Goal: Information Seeking & Learning: Find specific fact

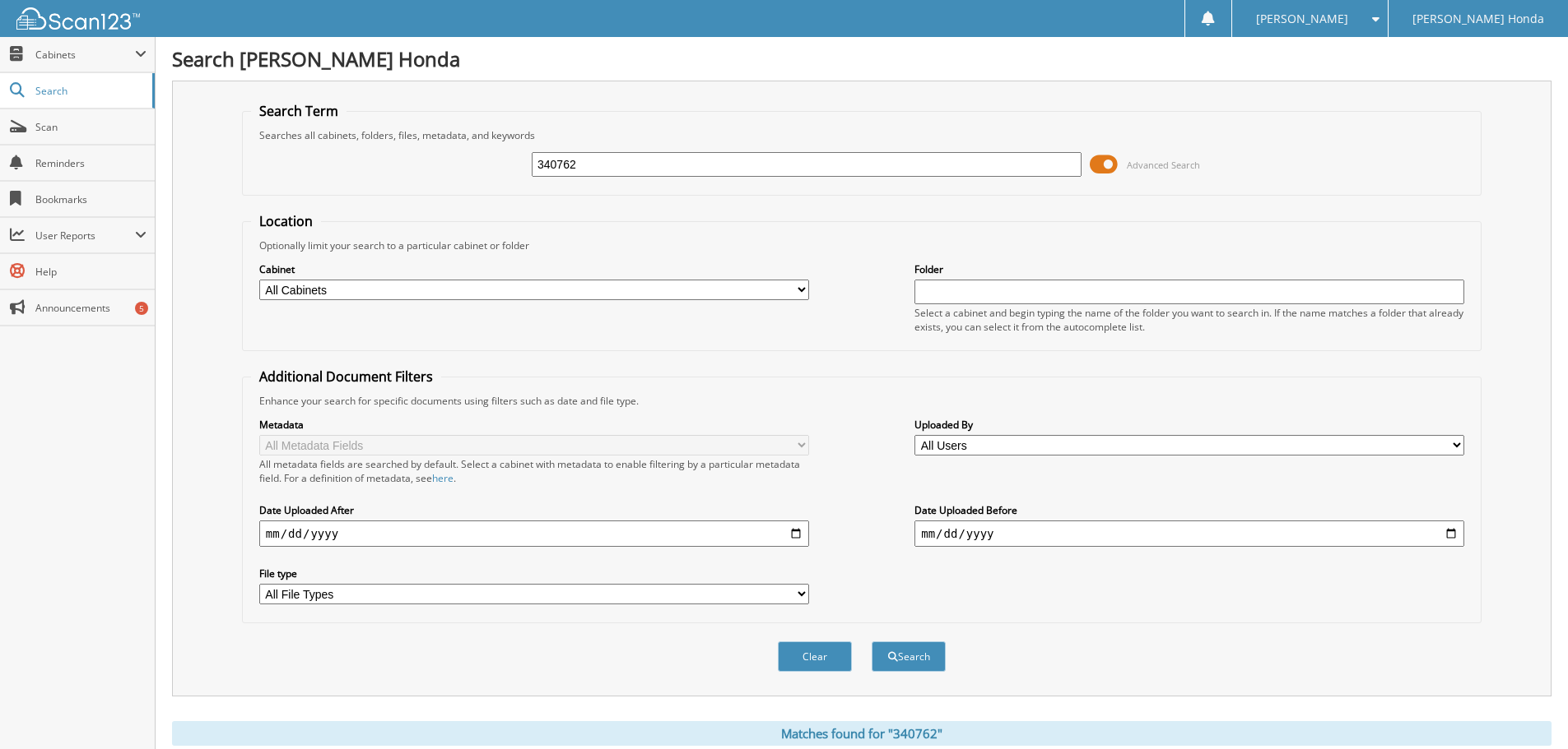
click at [829, 169] on input "340762" at bounding box center [806, 164] width 549 height 24
type input "3"
type input "392180"
click at [872, 642] on button "Search" at bounding box center [908, 656] width 74 height 31
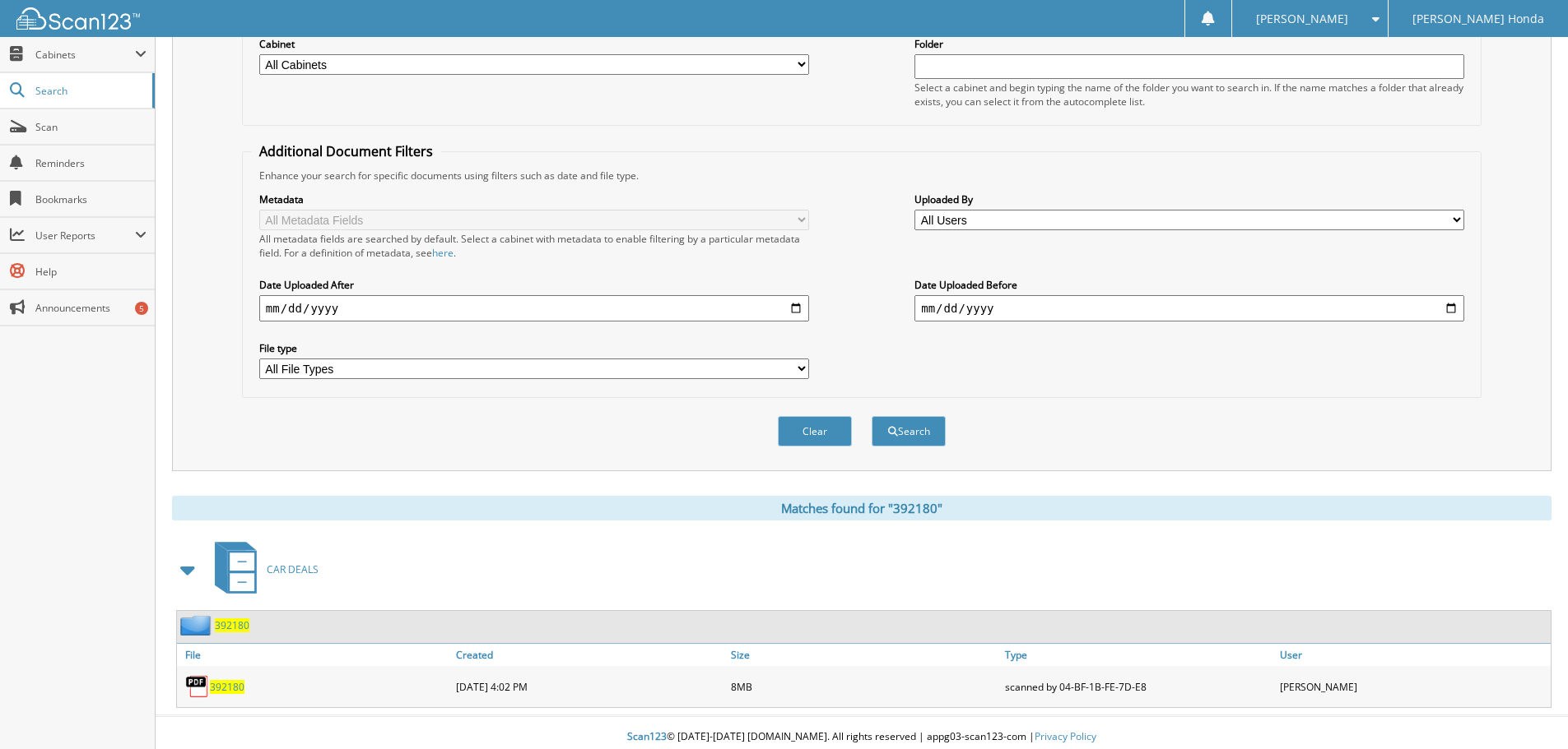
scroll to position [235, 0]
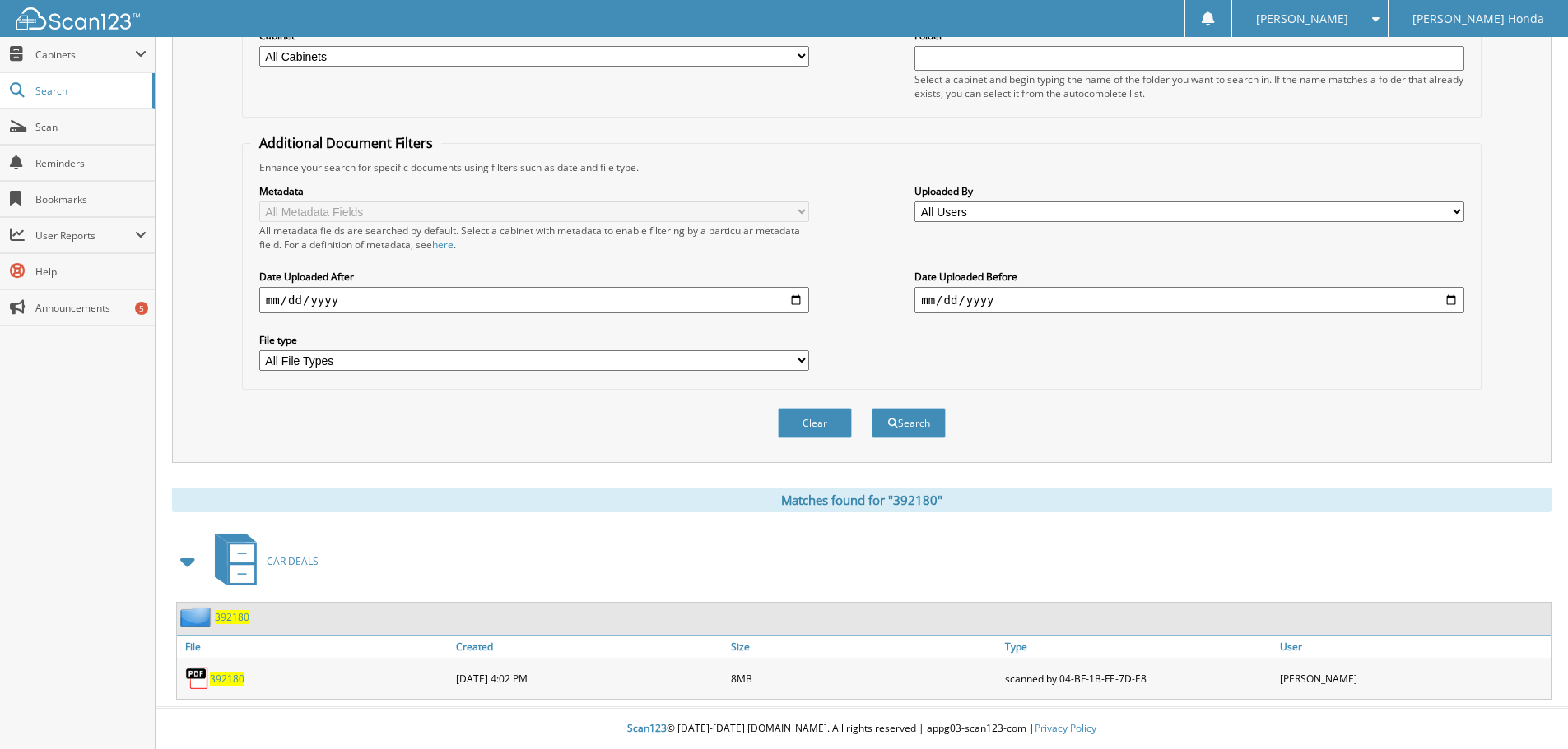
drag, startPoint x: 220, startPoint y: 683, endPoint x: 229, endPoint y: 677, distance: 10.8
click at [223, 683] on span "392180" at bounding box center [227, 679] width 35 height 14
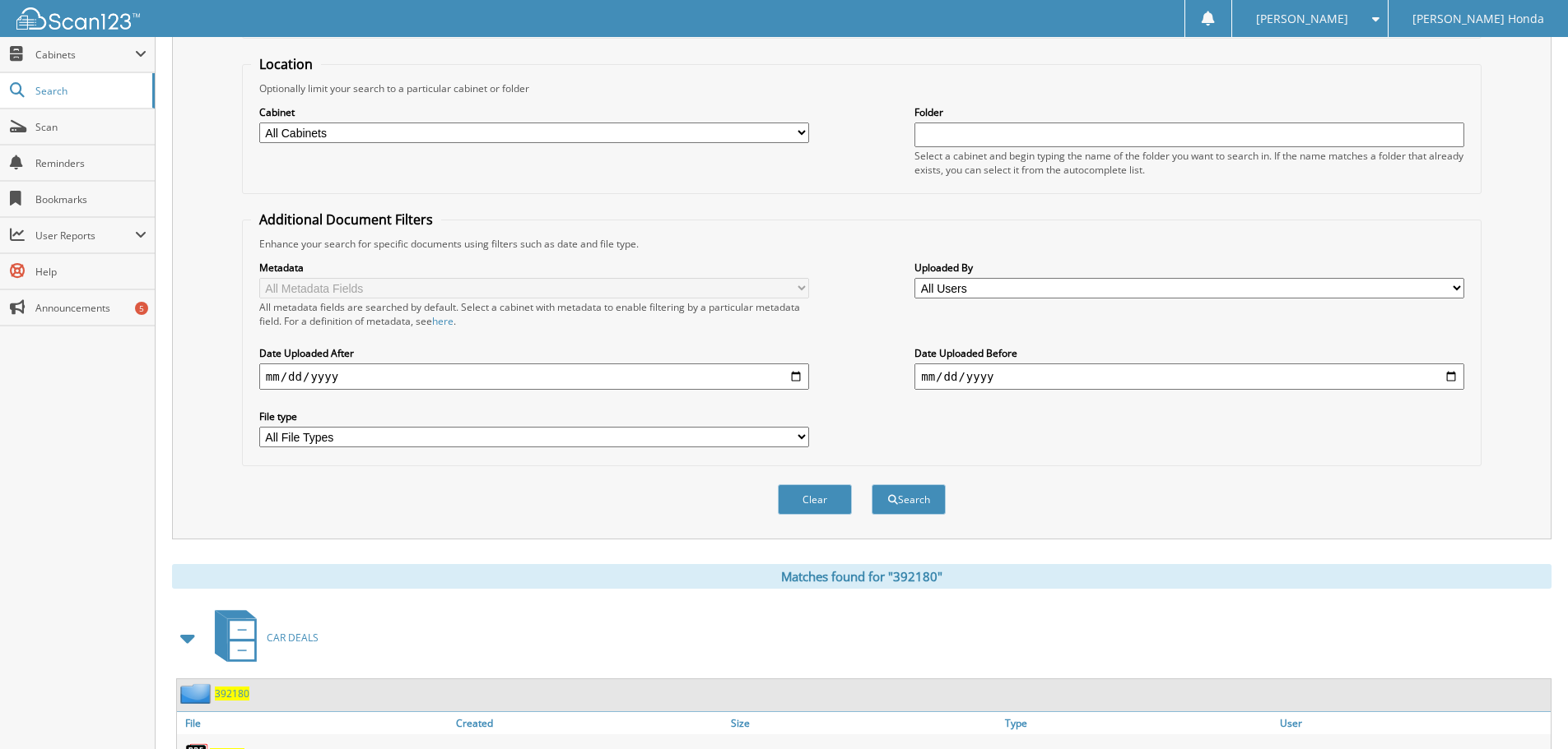
scroll to position [0, 0]
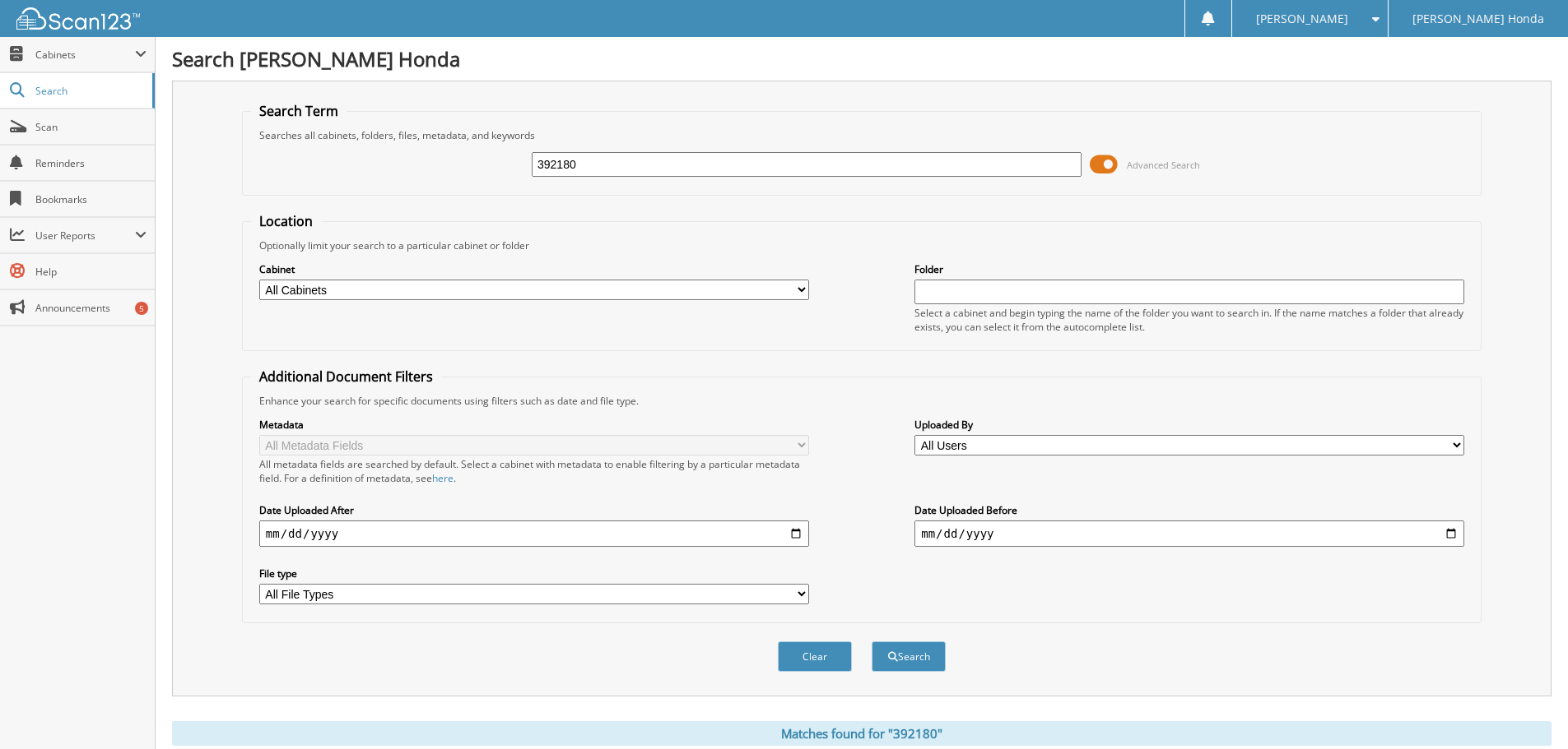
click at [785, 174] on input "392180" at bounding box center [806, 164] width 549 height 24
type input "3"
type input "340654"
click at [901, 650] on button "Search" at bounding box center [908, 656] width 74 height 31
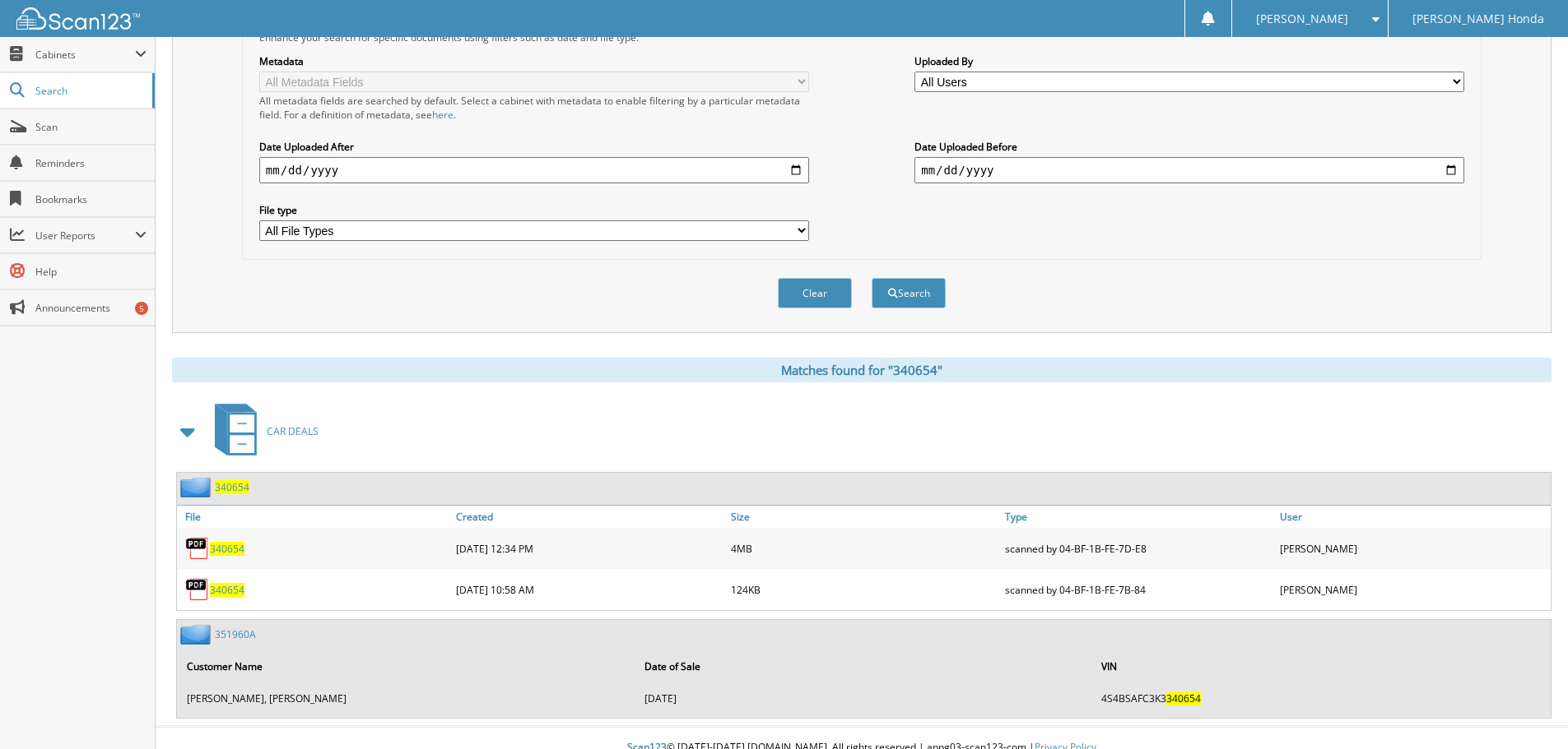
scroll to position [383, 0]
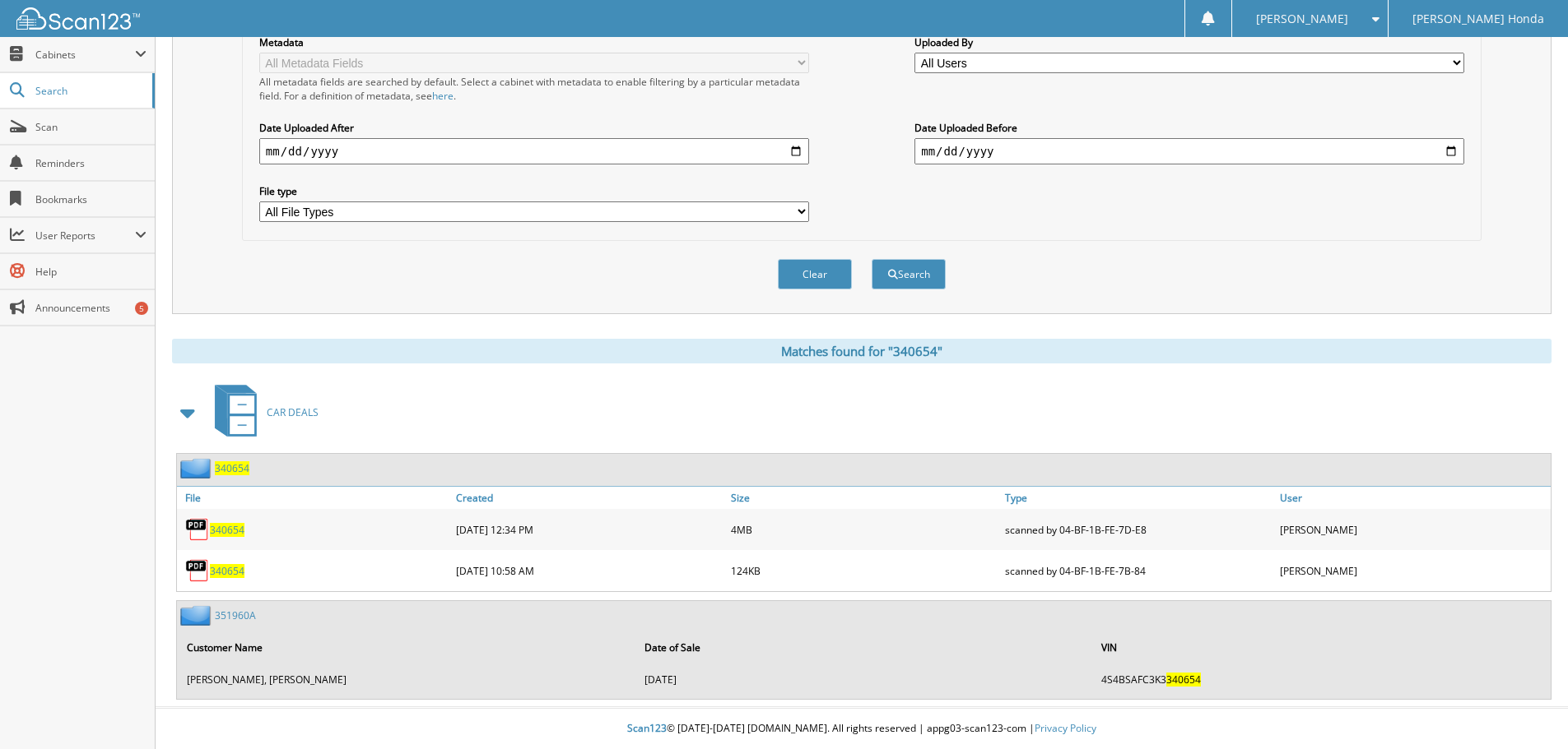
click at [220, 572] on span "340654" at bounding box center [227, 571] width 35 height 14
click at [235, 524] on span "340654" at bounding box center [227, 530] width 35 height 14
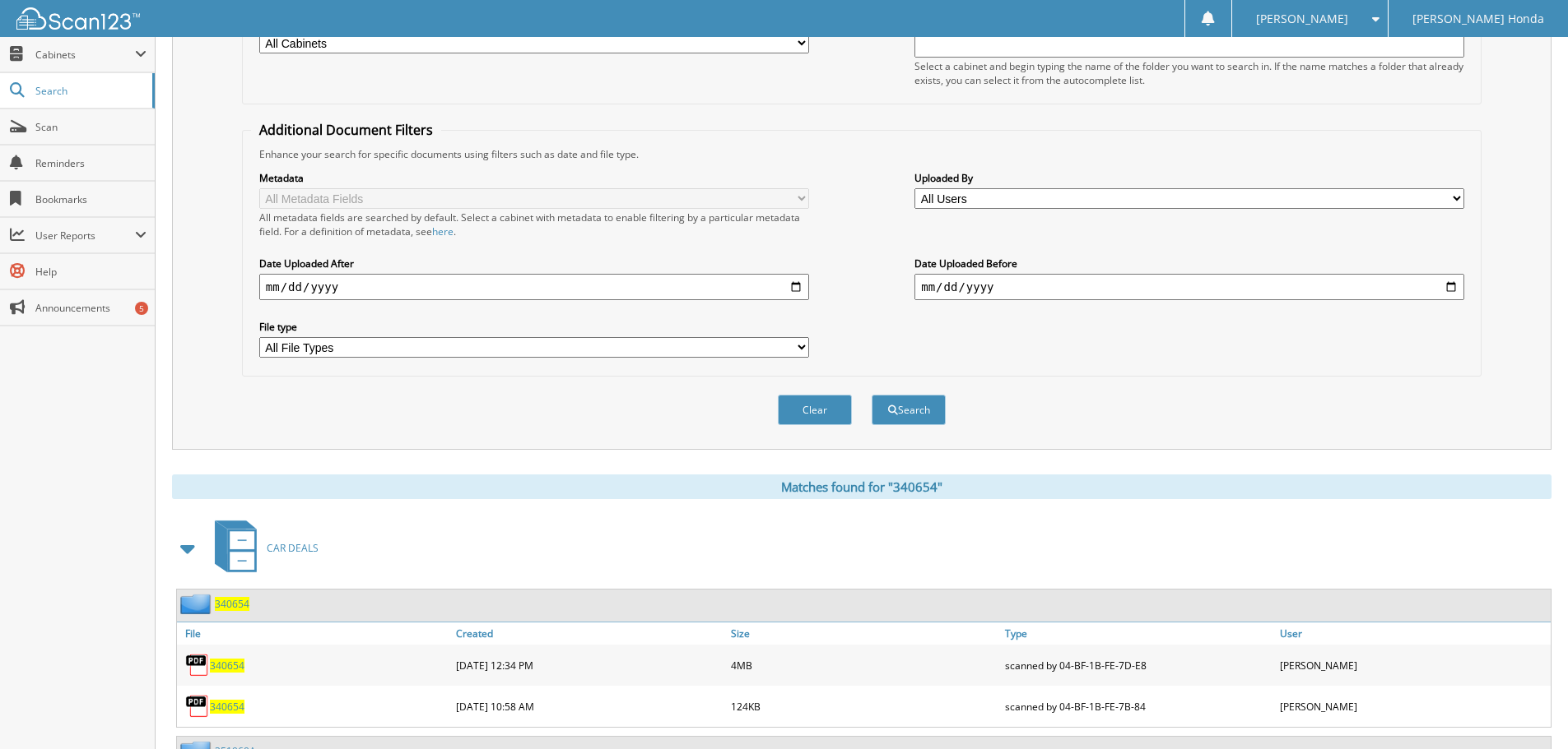
scroll to position [0, 0]
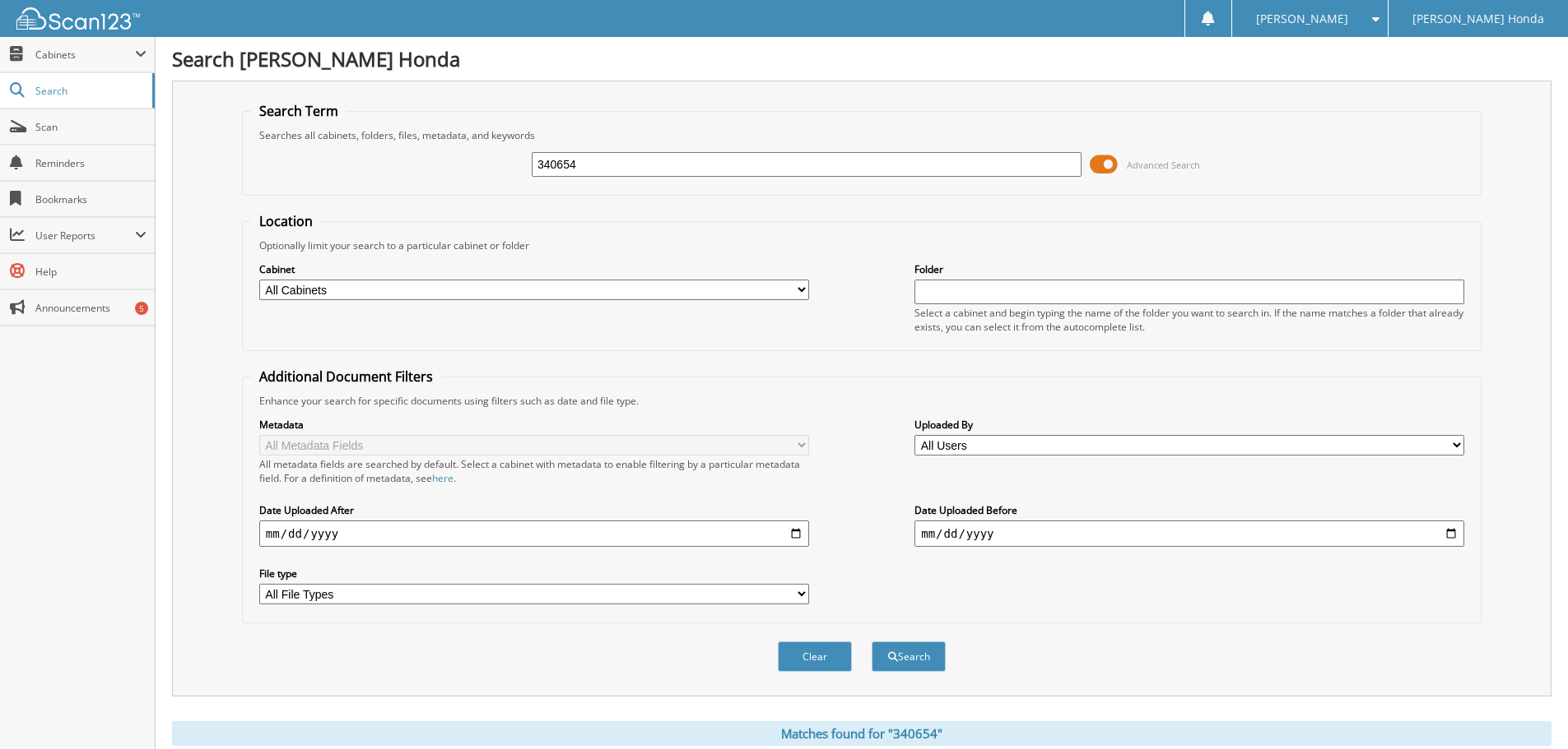
click at [708, 163] on input "340654" at bounding box center [806, 164] width 549 height 24
type input "3"
type input "340707"
click at [872, 642] on button "Search" at bounding box center [908, 656] width 74 height 31
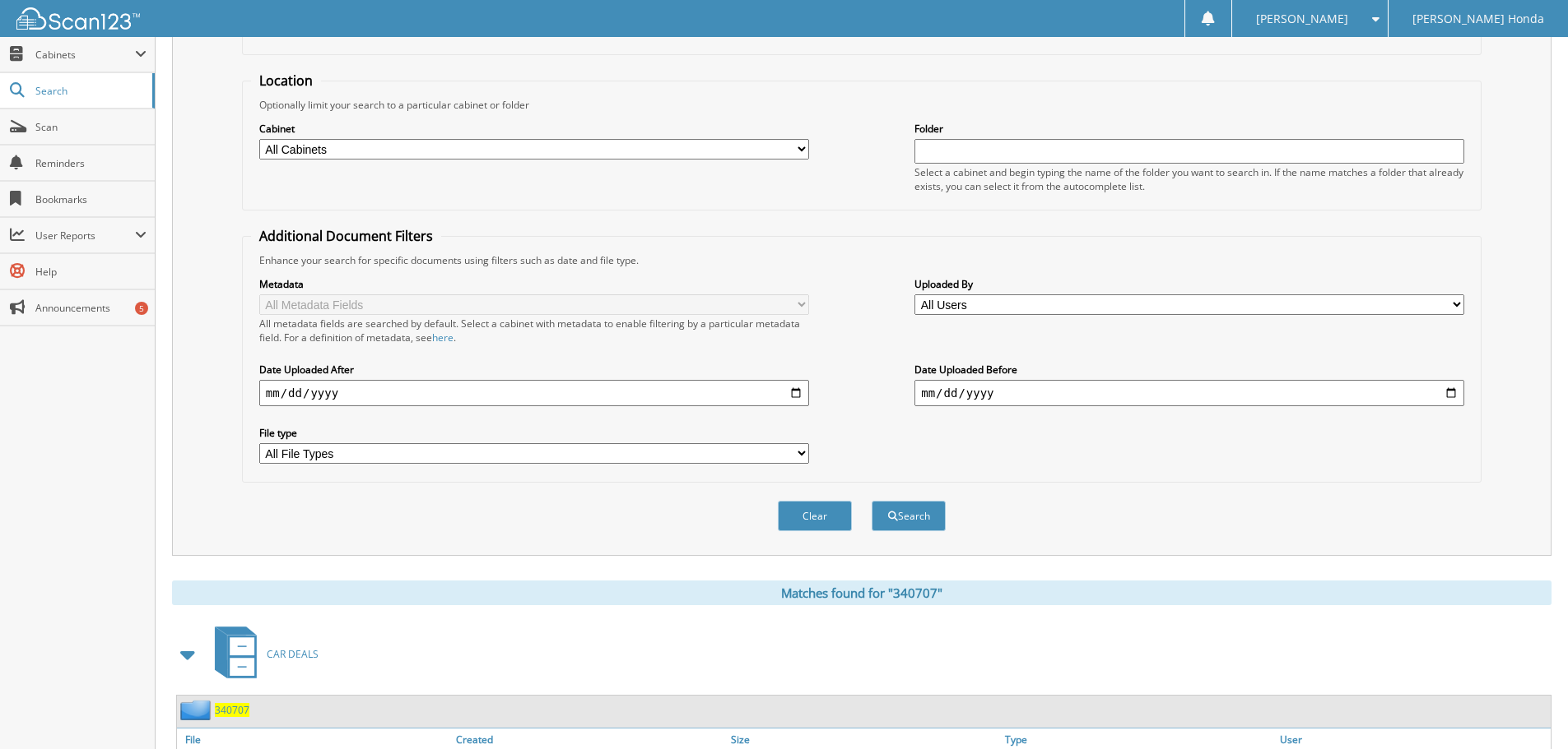
scroll to position [235, 0]
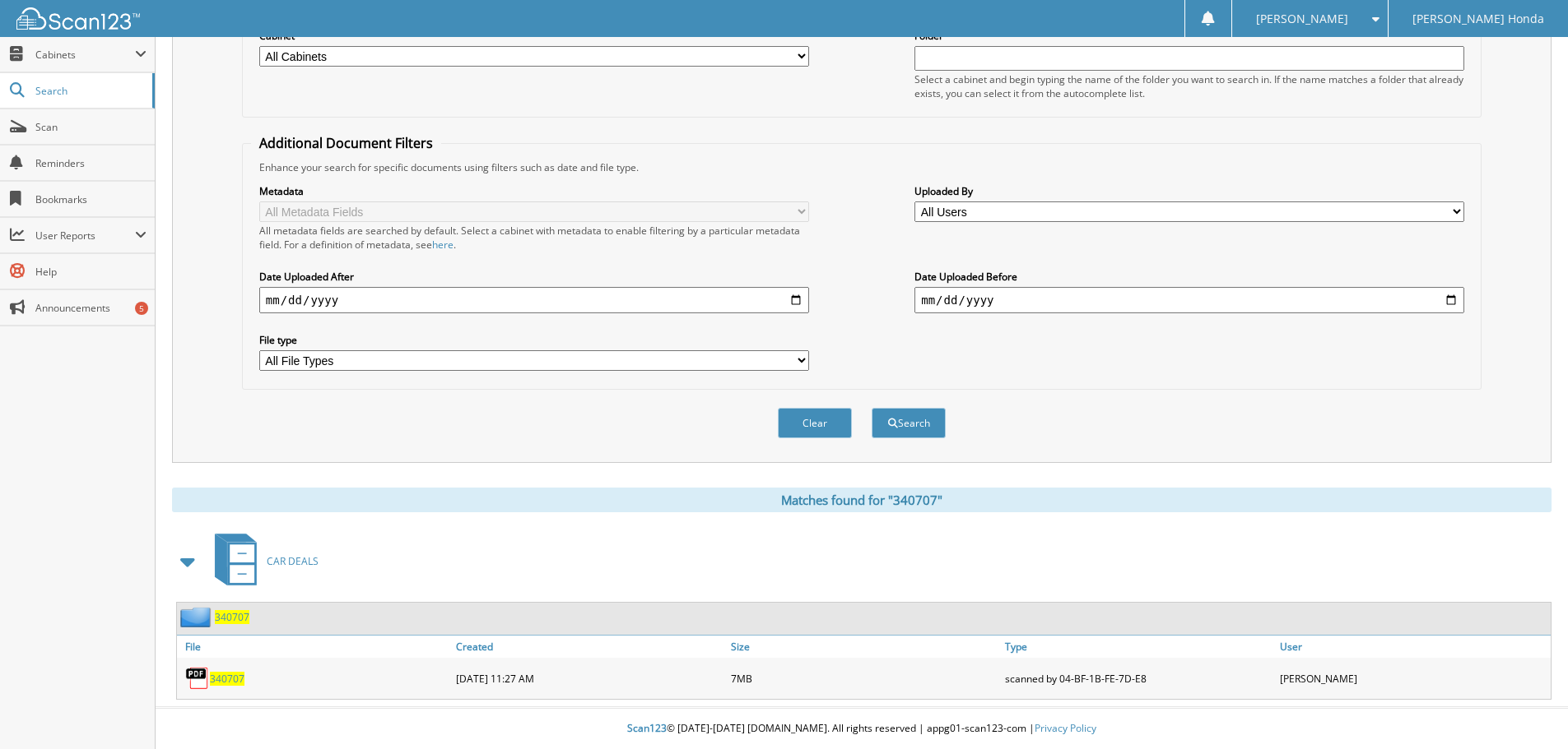
drag, startPoint x: 228, startPoint y: 679, endPoint x: 247, endPoint y: 675, distance: 19.4
click at [228, 679] on span "340707" at bounding box center [227, 679] width 35 height 14
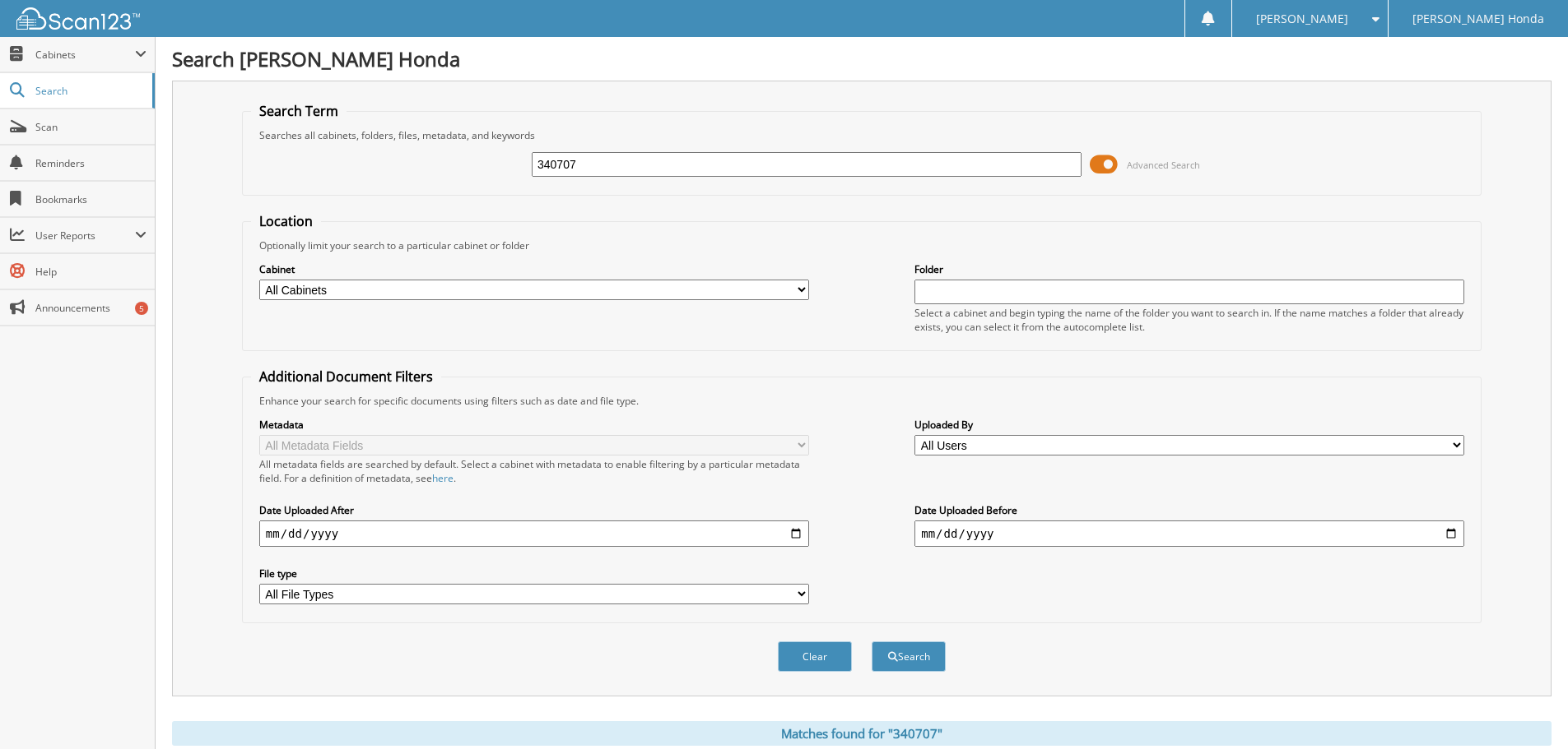
click at [867, 162] on input "340707" at bounding box center [806, 164] width 549 height 24
type input "3"
type input "340694"
click at [872, 642] on button "Search" at bounding box center [908, 656] width 74 height 31
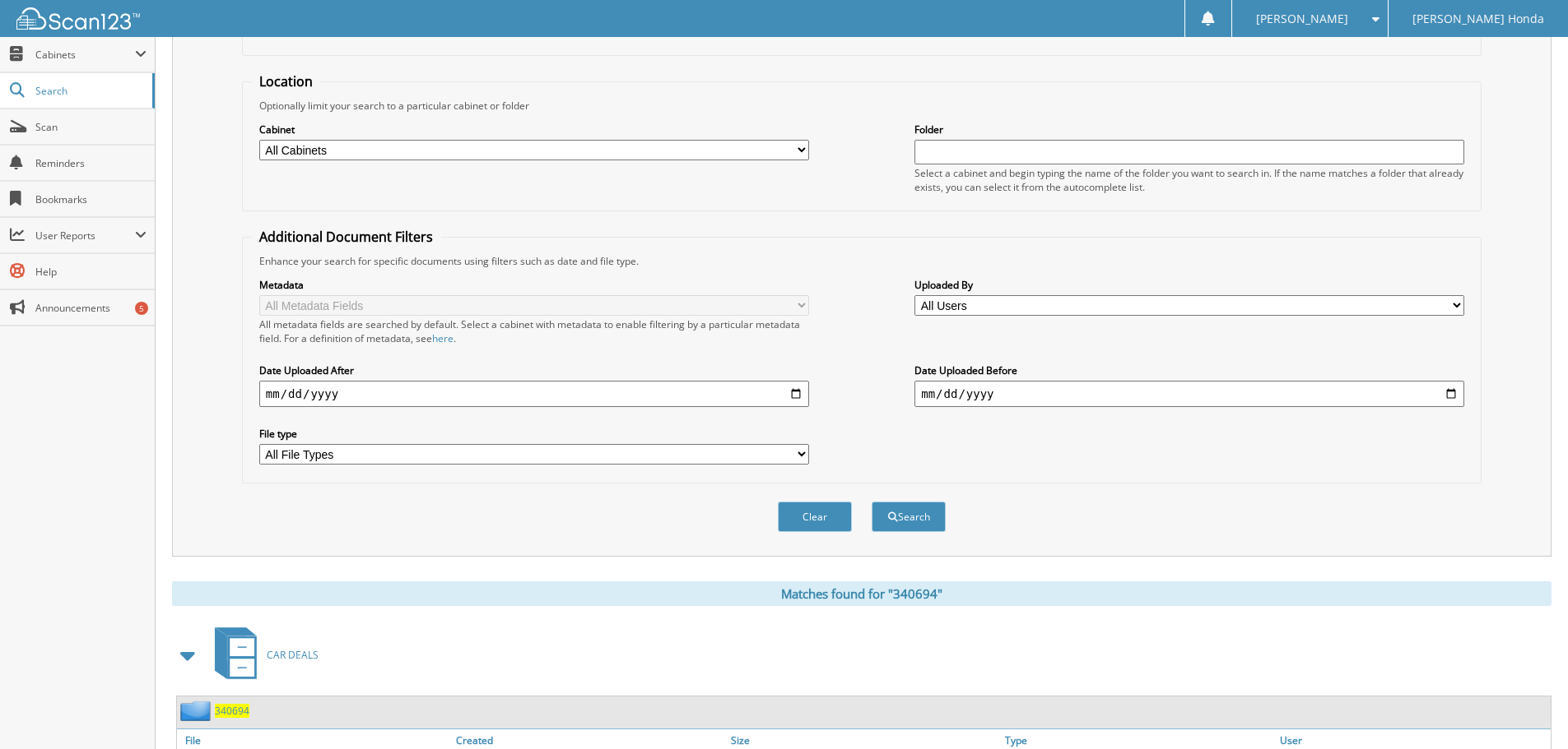
scroll to position [340, 0]
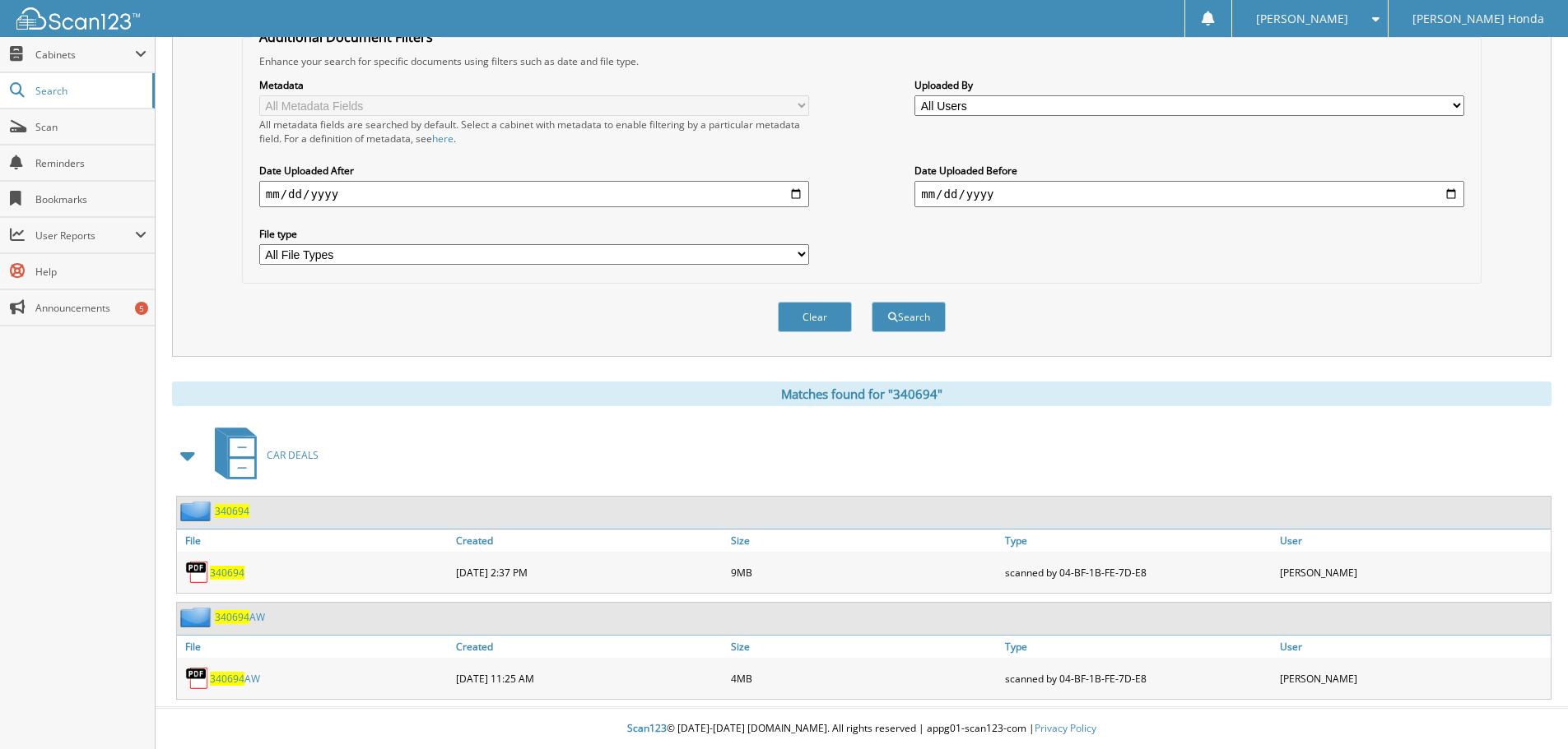
click at [225, 573] on span "340694" at bounding box center [227, 573] width 35 height 14
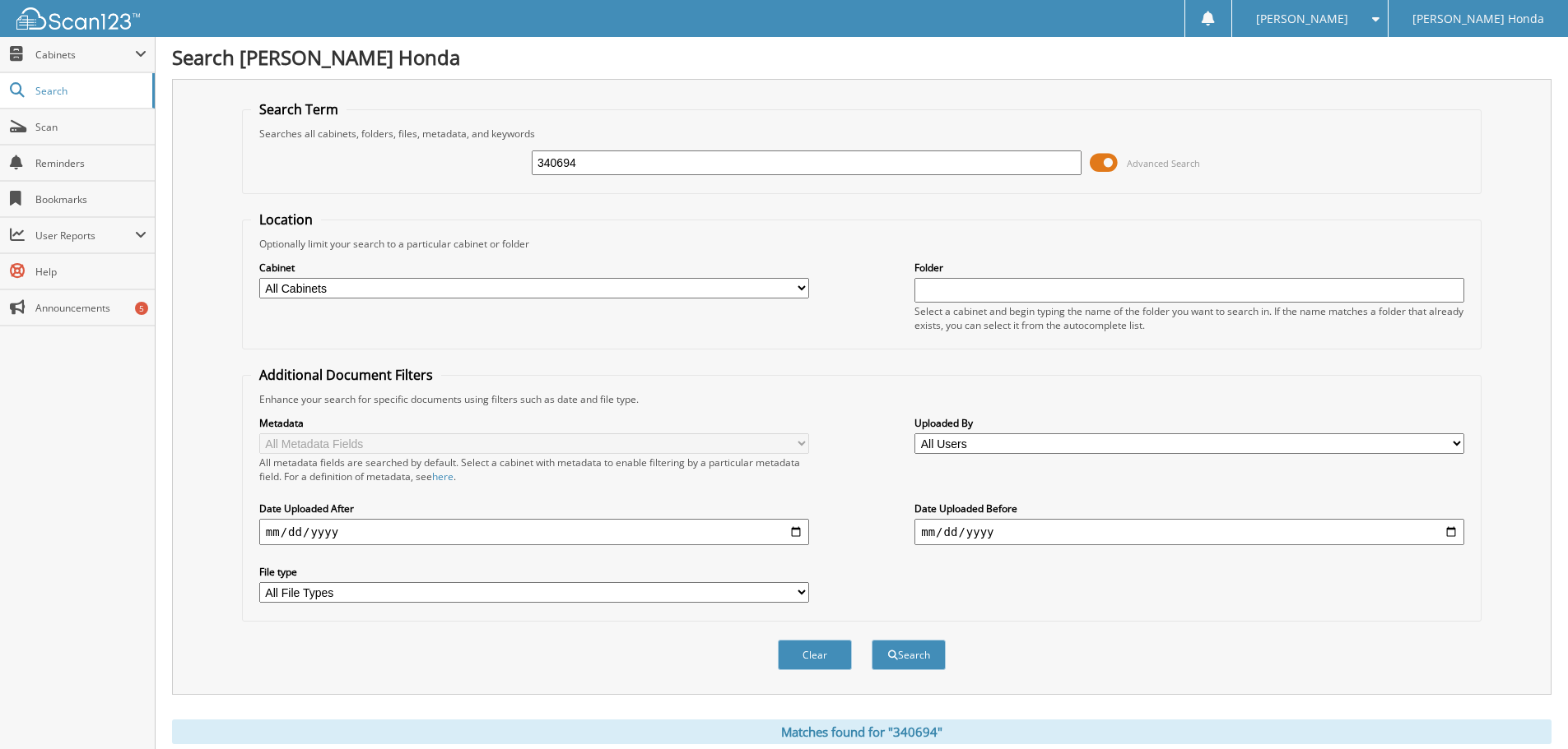
scroll to position [0, 0]
click at [722, 164] on input "340694" at bounding box center [806, 164] width 549 height 24
type input "3"
type input "340708"
click at [872, 642] on button "Search" at bounding box center [908, 656] width 74 height 31
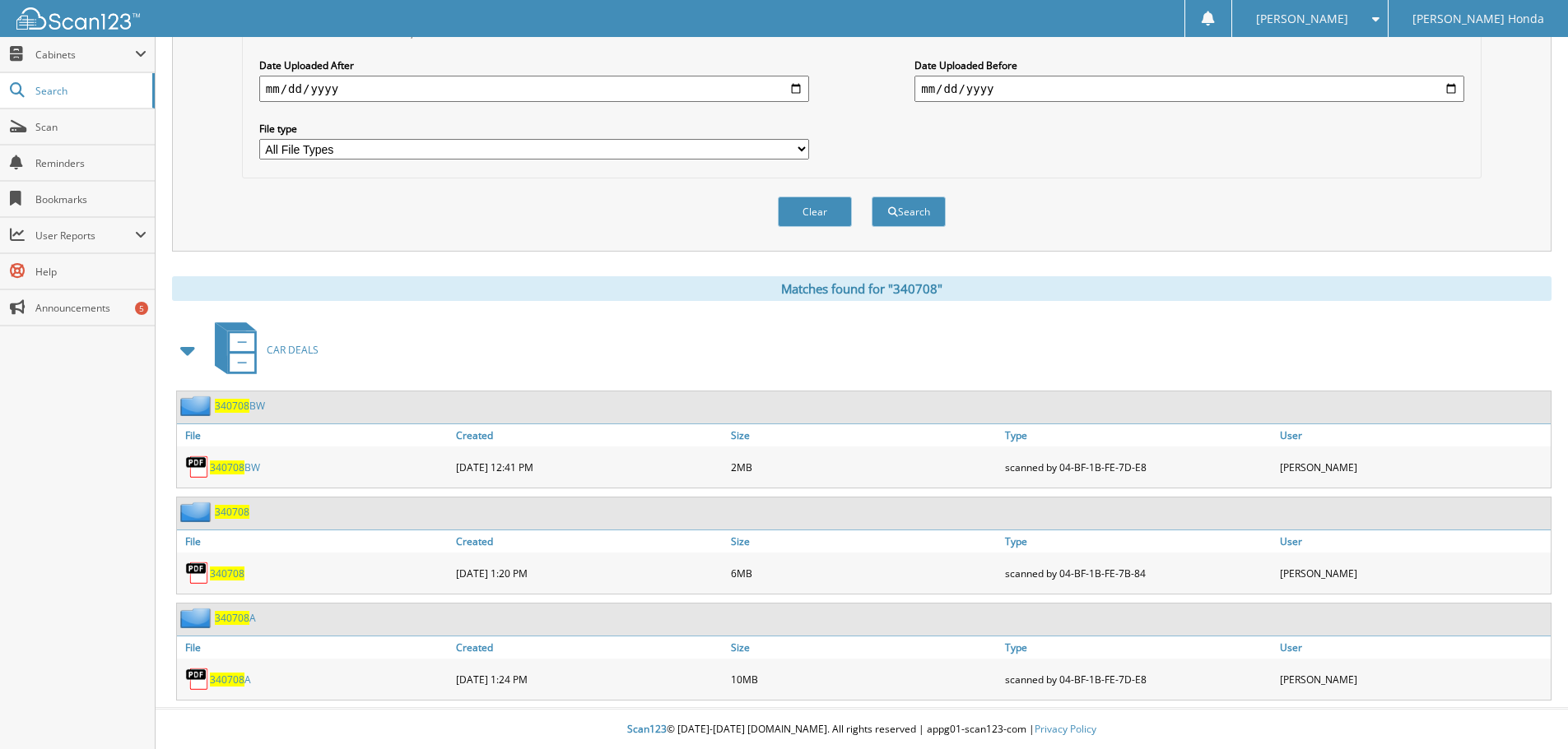
scroll to position [447, 0]
drag, startPoint x: 226, startPoint y: 573, endPoint x: 252, endPoint y: 561, distance: 28.6
click at [228, 573] on span "340708" at bounding box center [227, 573] width 35 height 14
click at [225, 571] on span "340708" at bounding box center [227, 573] width 35 height 14
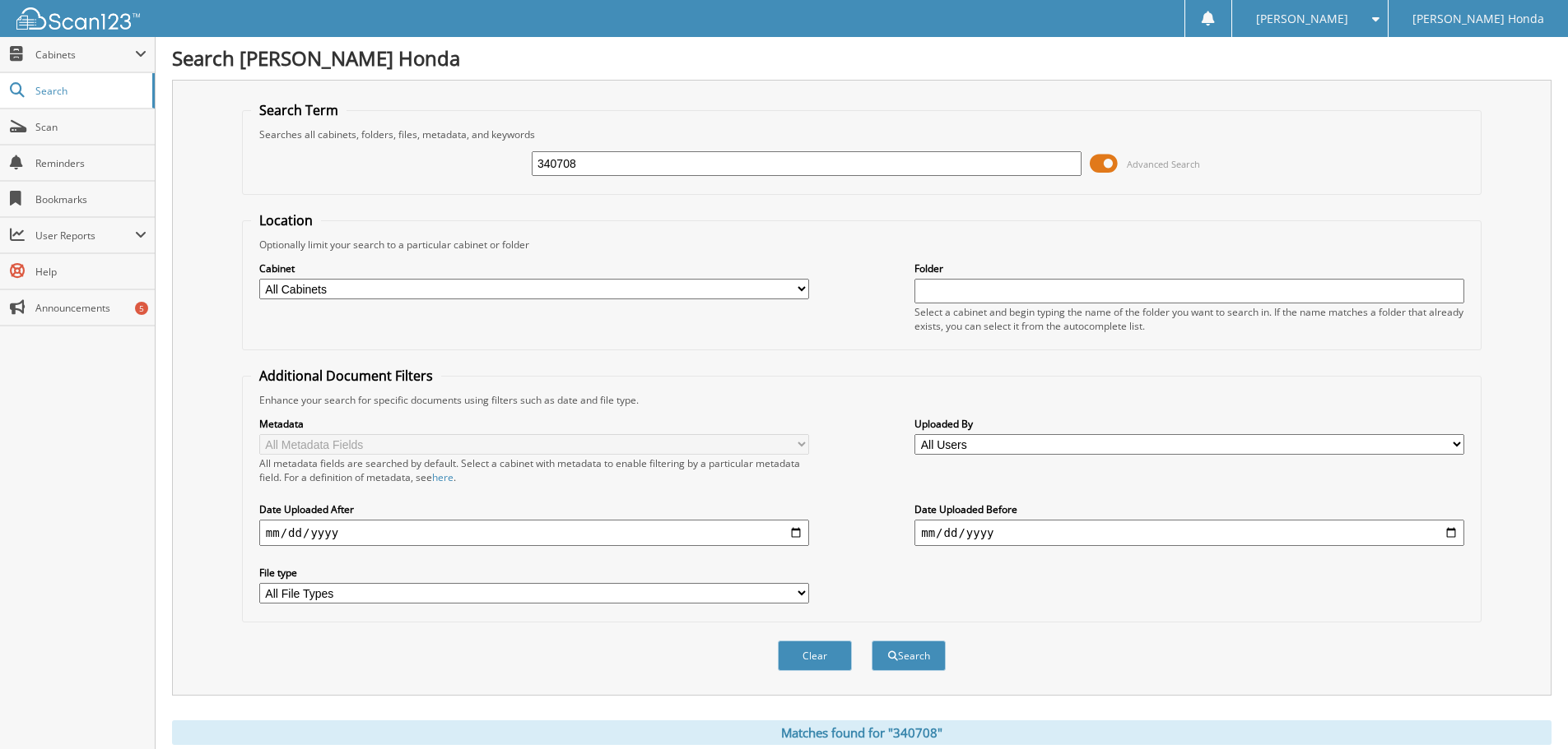
scroll to position [0, 0]
click at [902, 170] on input "340708" at bounding box center [806, 164] width 549 height 24
type input "3"
type input "340717"
click at [872, 642] on button "Search" at bounding box center [908, 656] width 74 height 31
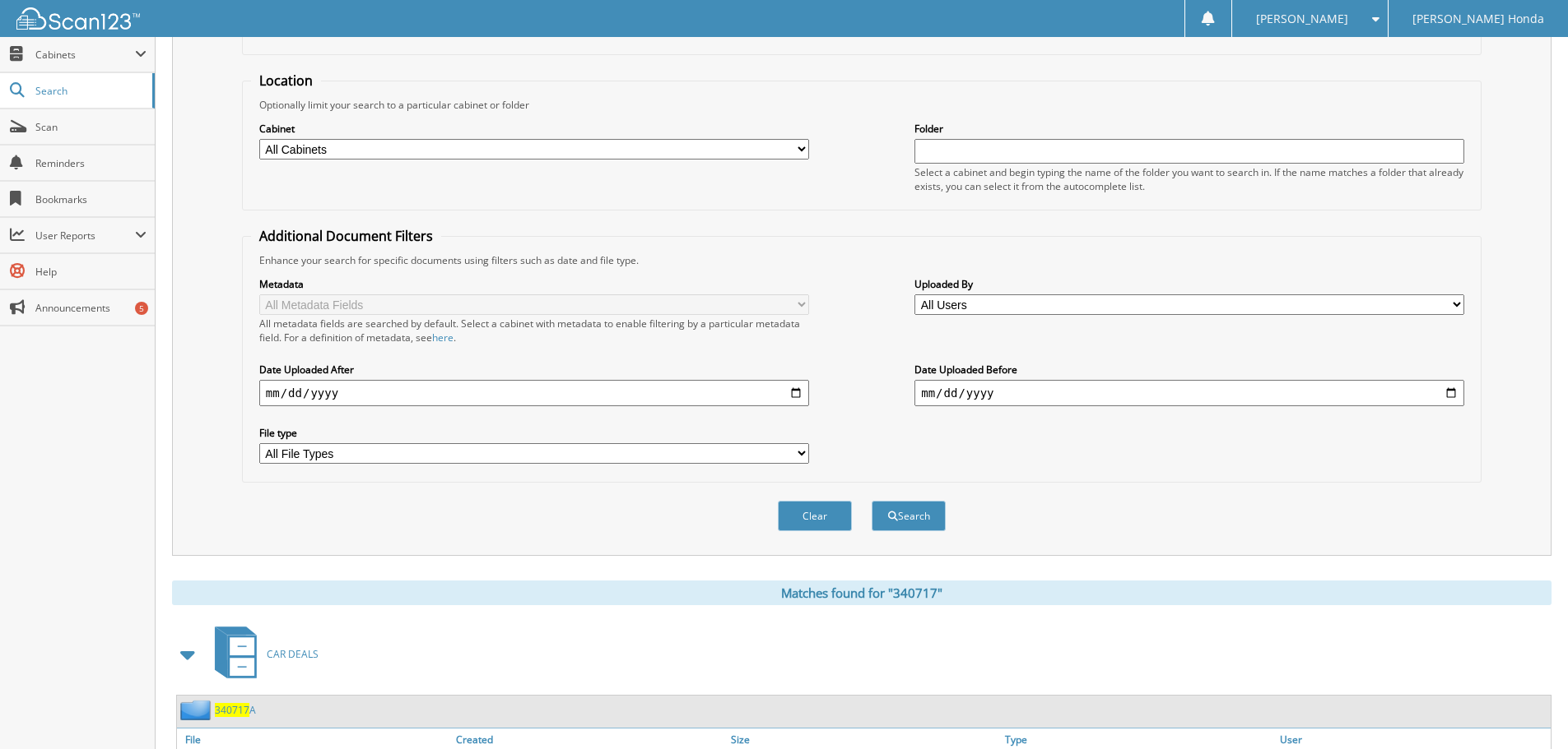
scroll to position [381, 0]
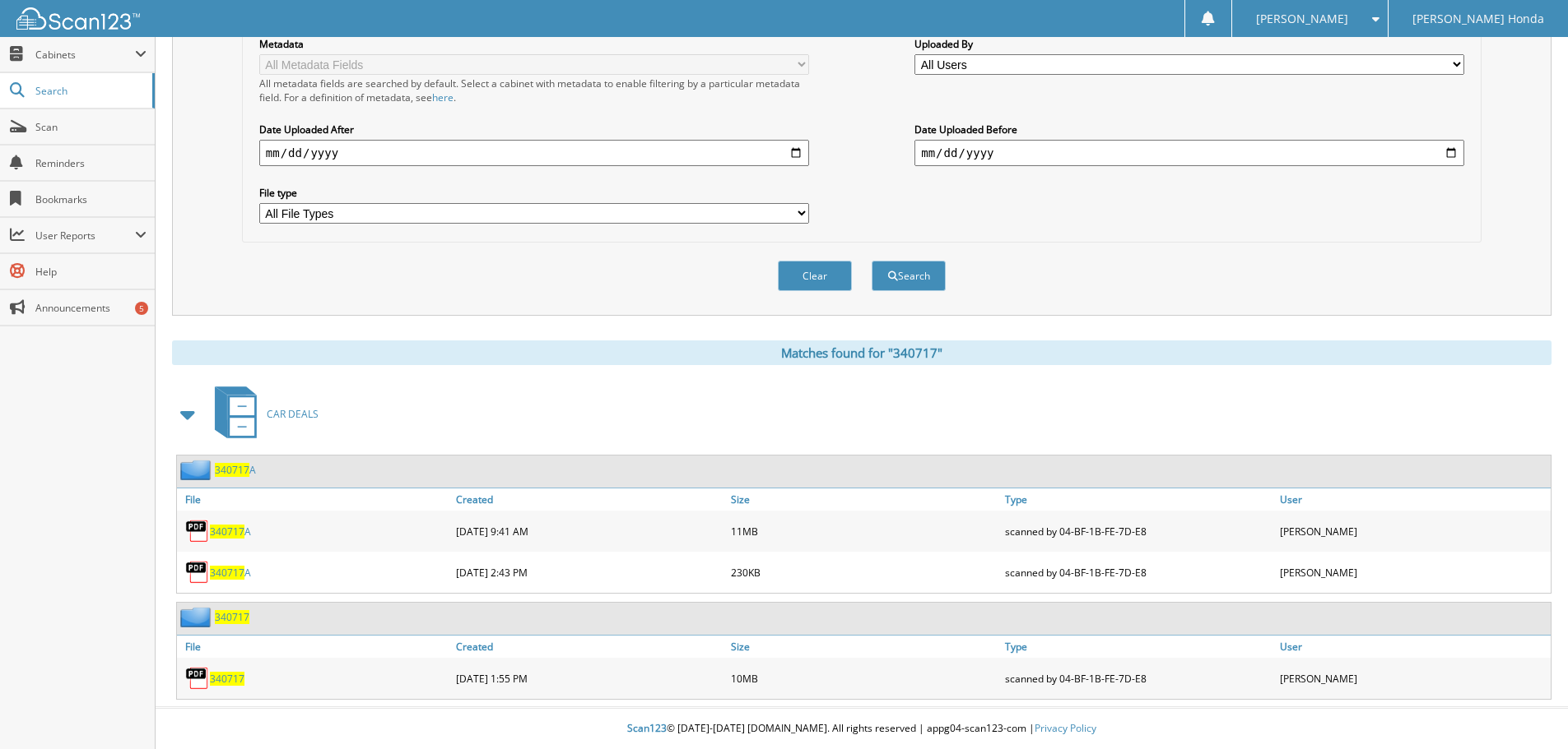
click at [229, 673] on span "340717" at bounding box center [227, 679] width 35 height 14
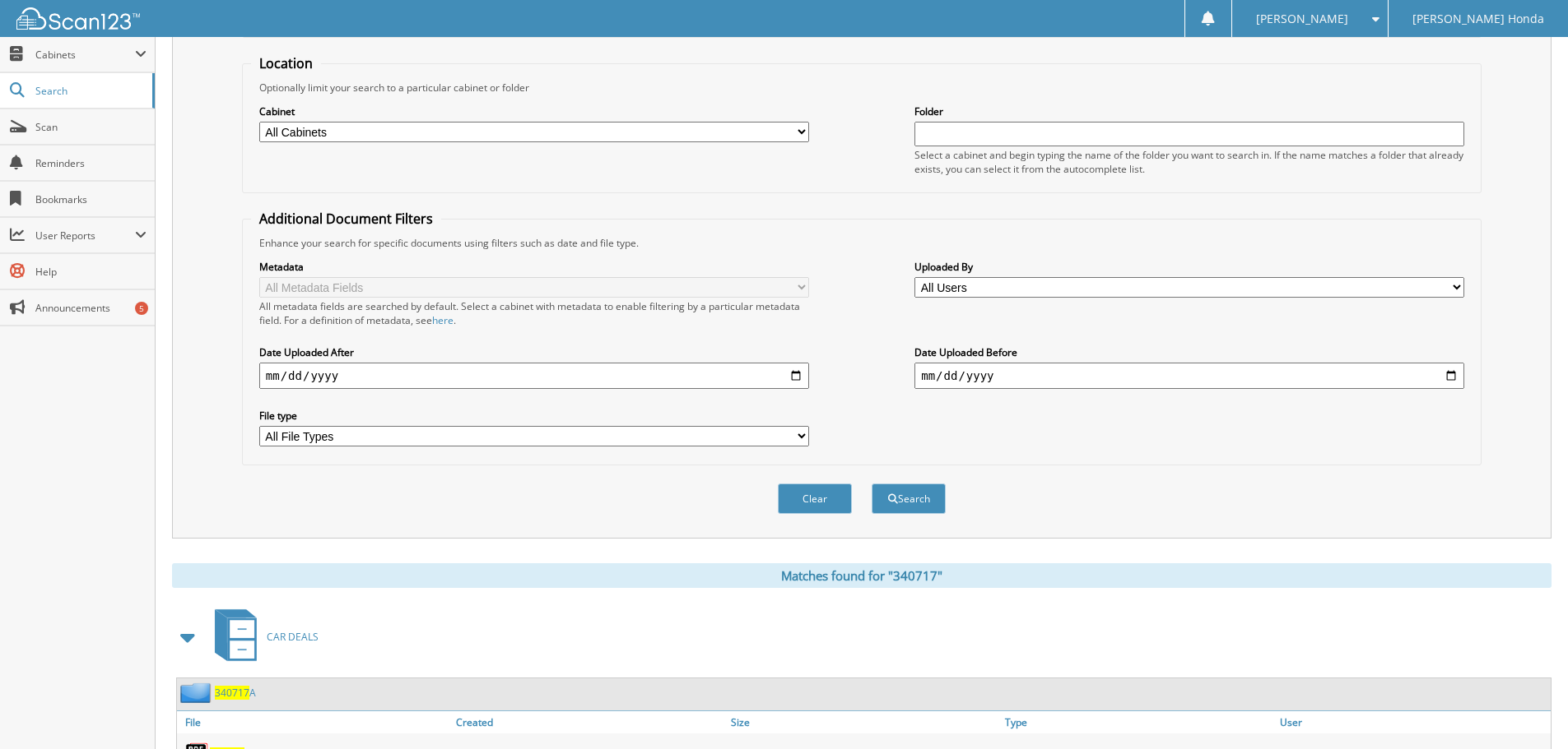
scroll to position [0, 0]
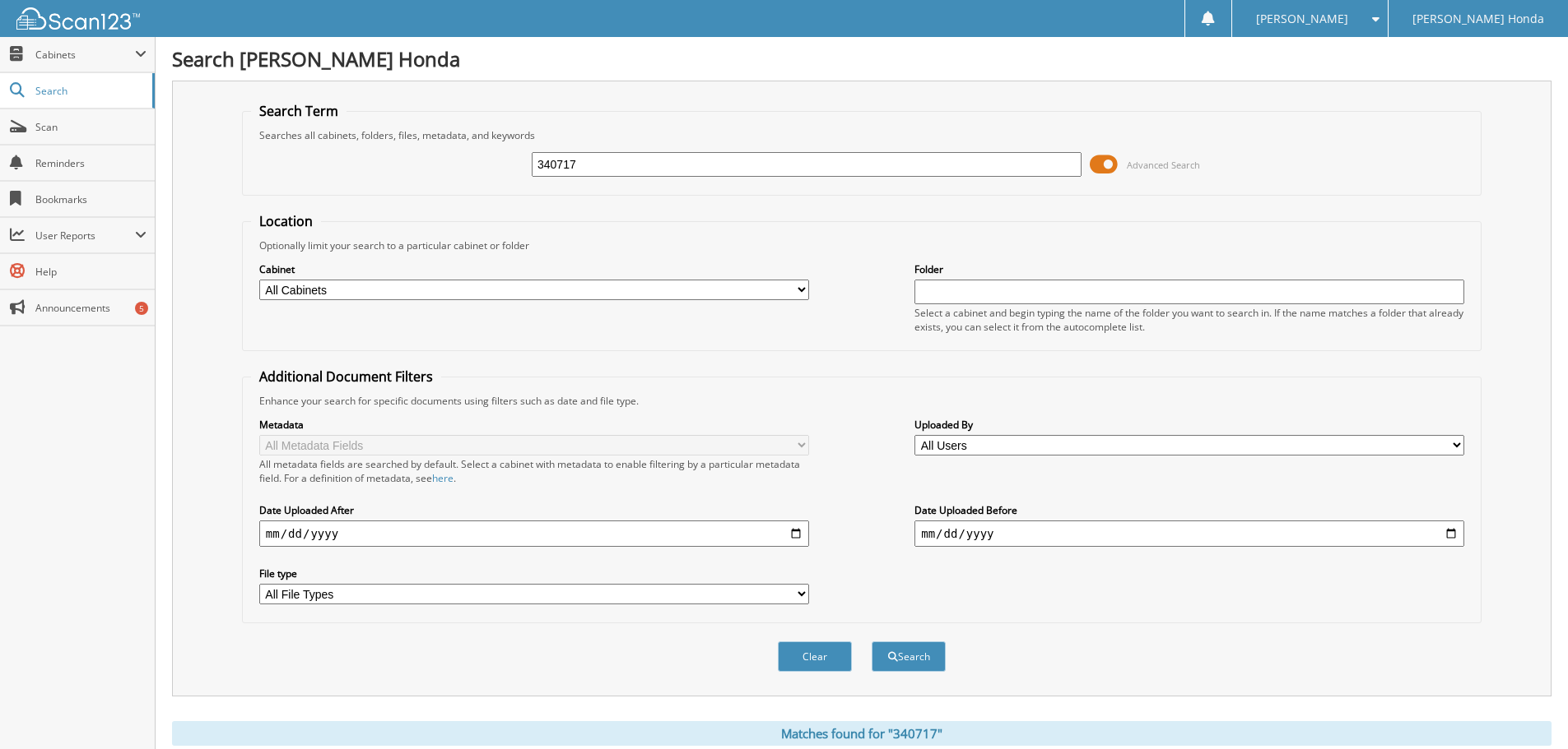
click at [893, 175] on input "340717" at bounding box center [806, 164] width 549 height 24
type input "3"
type input "340698"
click at [872, 642] on button "Search" at bounding box center [908, 656] width 74 height 31
click at [718, 161] on input "340698" at bounding box center [806, 164] width 549 height 24
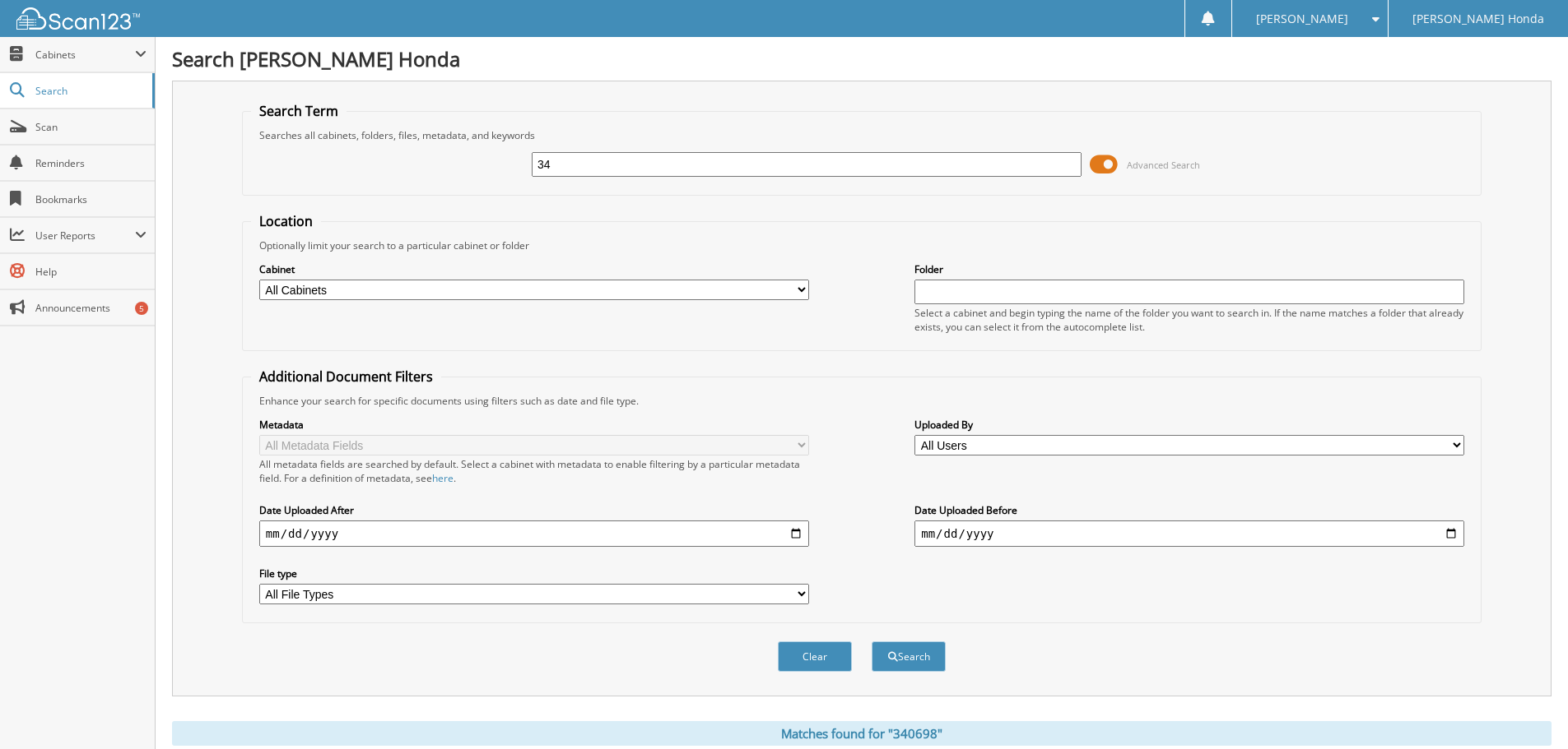
type input "3"
type input "354248"
click at [872, 642] on button "Search" at bounding box center [908, 656] width 74 height 31
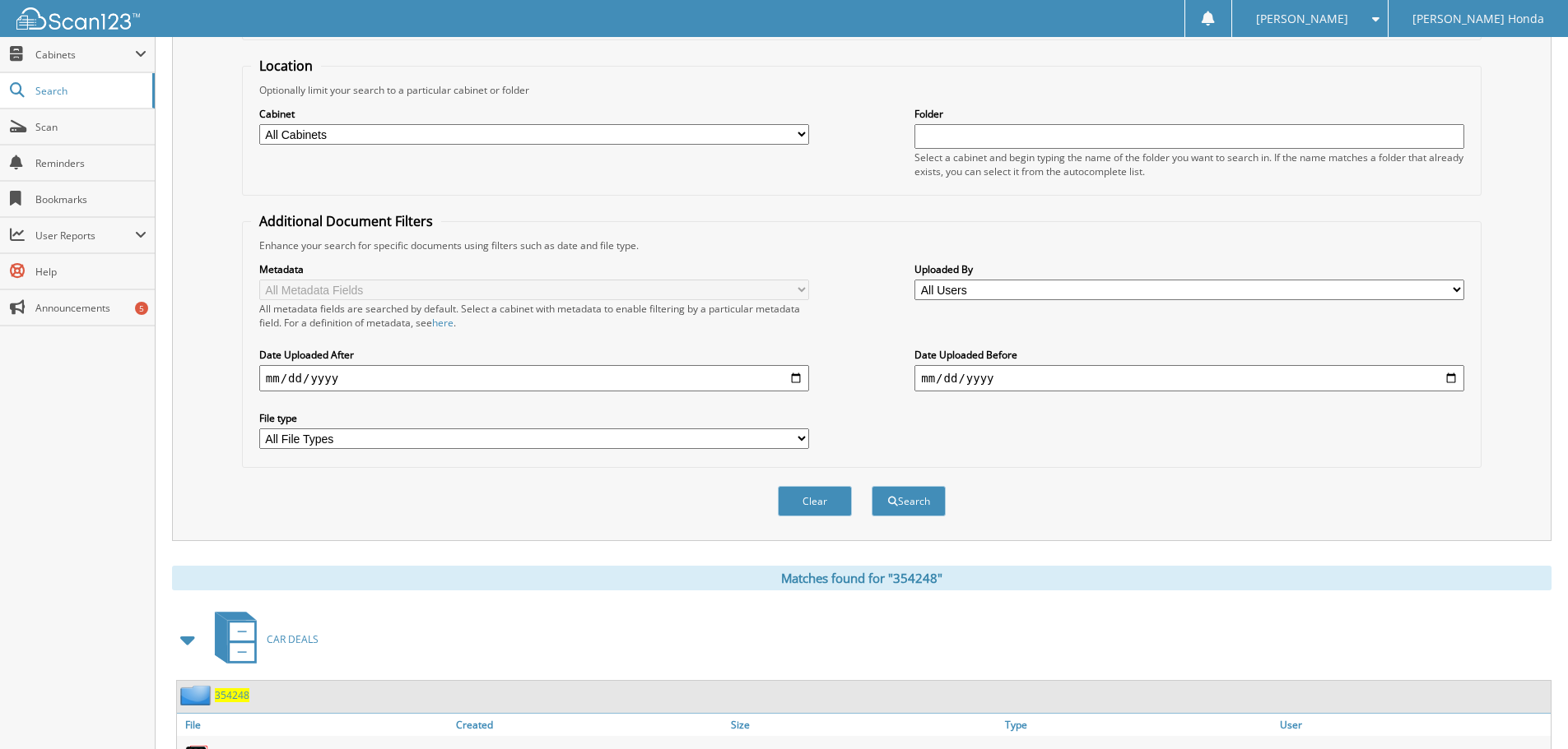
scroll to position [317, 0]
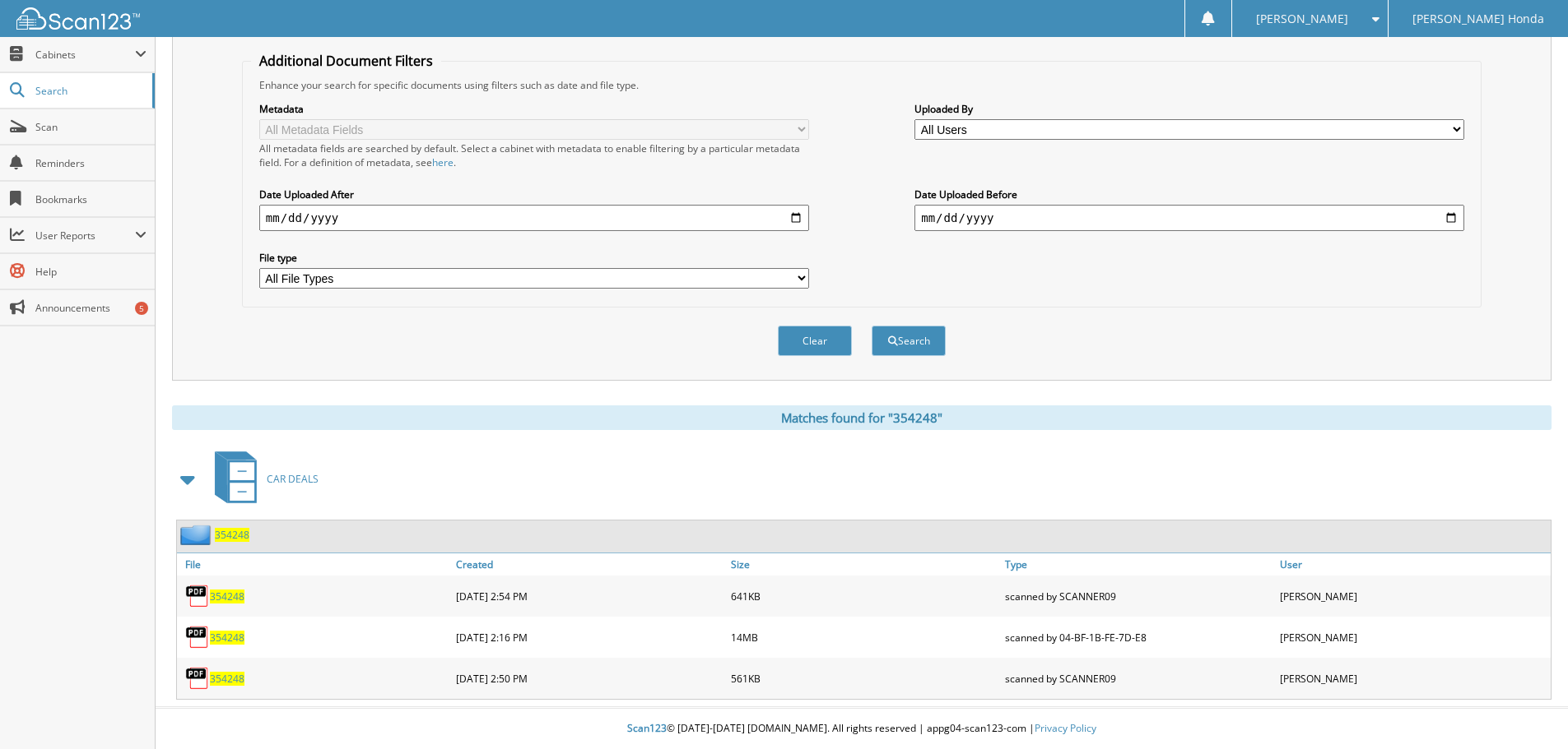
click at [229, 677] on span "354248" at bounding box center [227, 679] width 35 height 14
drag, startPoint x: 220, startPoint y: 638, endPoint x: 231, endPoint y: 635, distance: 11.4
click at [222, 638] on span "354248" at bounding box center [227, 638] width 35 height 14
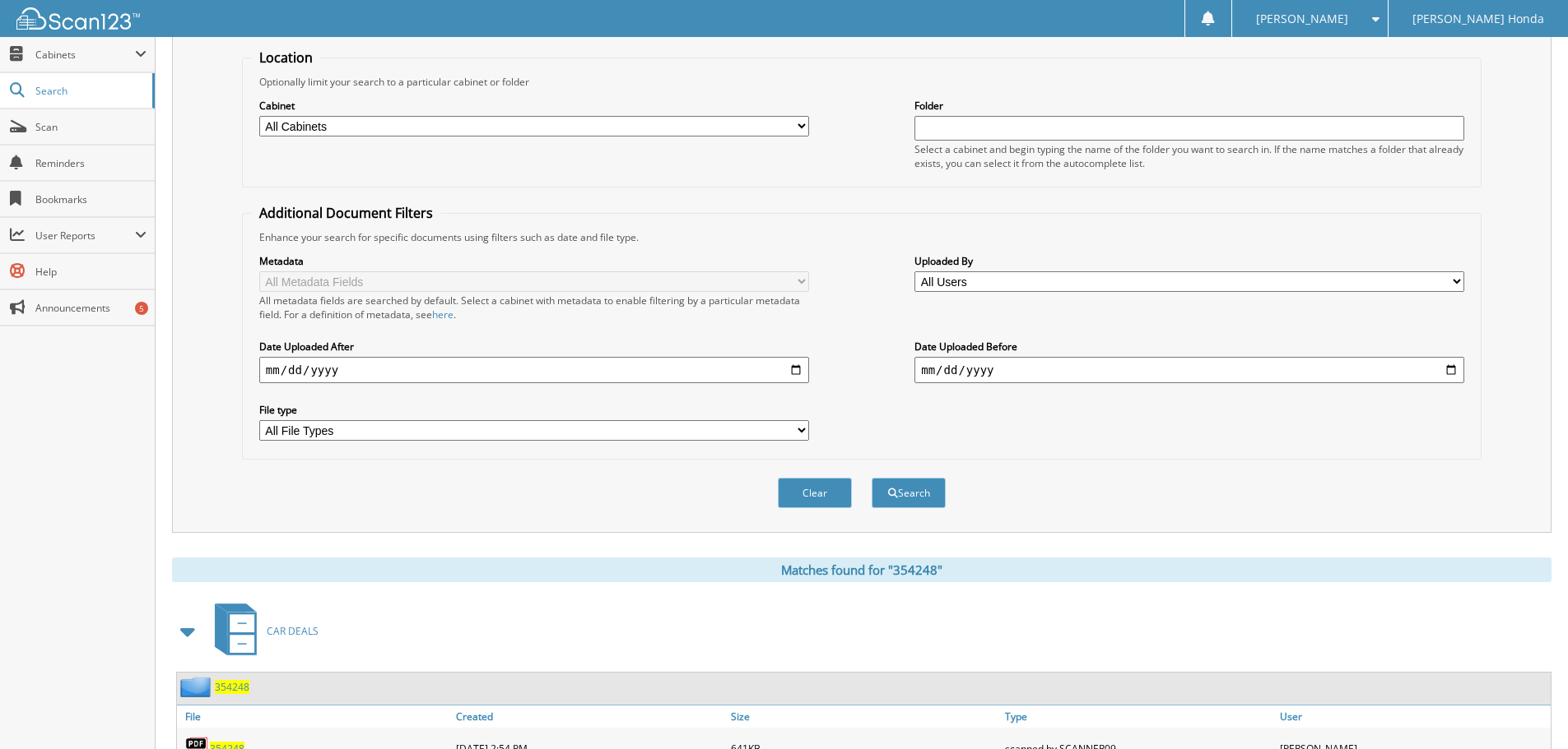
scroll to position [0, 0]
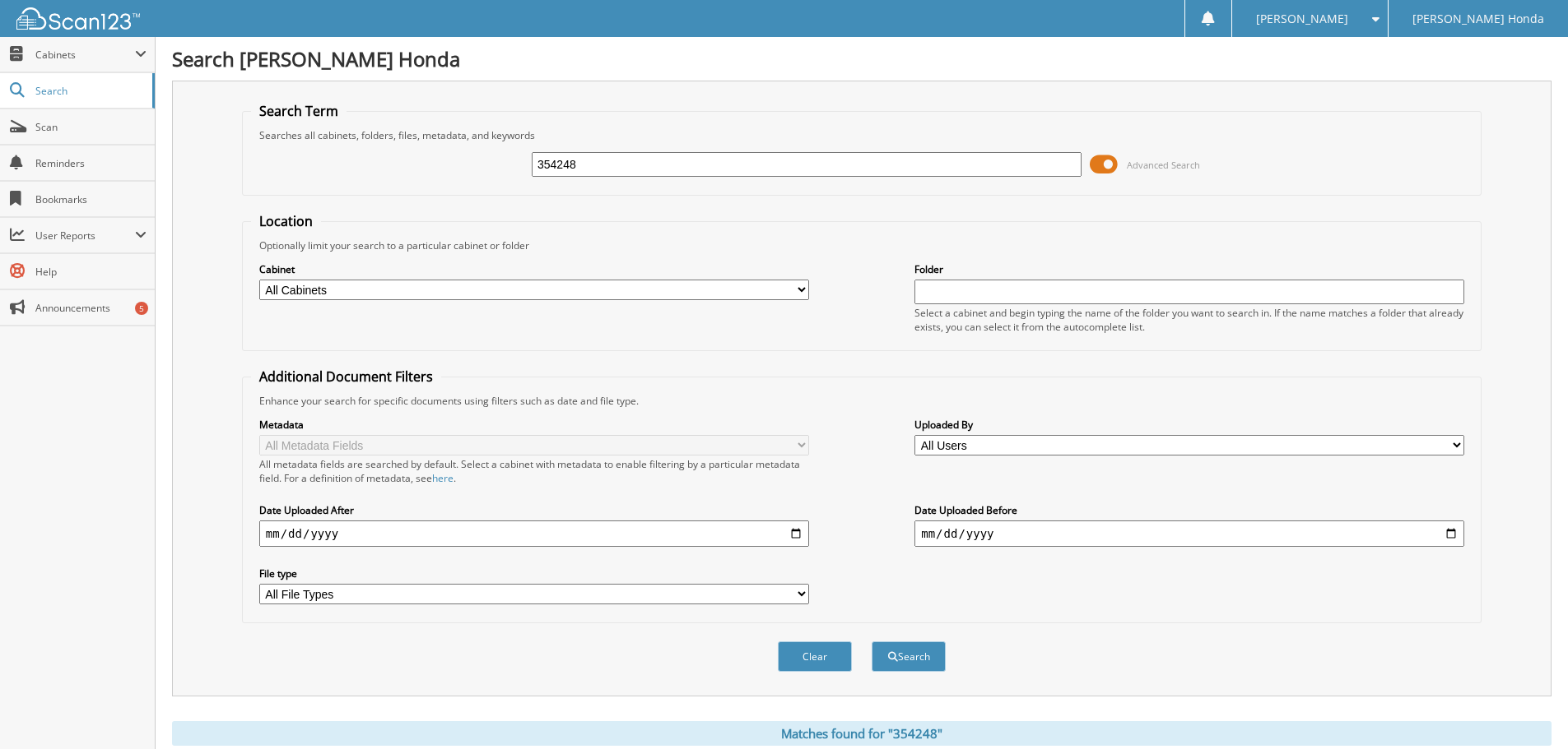
click at [877, 166] on input "354248" at bounding box center [806, 164] width 549 height 24
type input "3"
type input "354459"
click at [872, 642] on button "Search" at bounding box center [908, 656] width 74 height 31
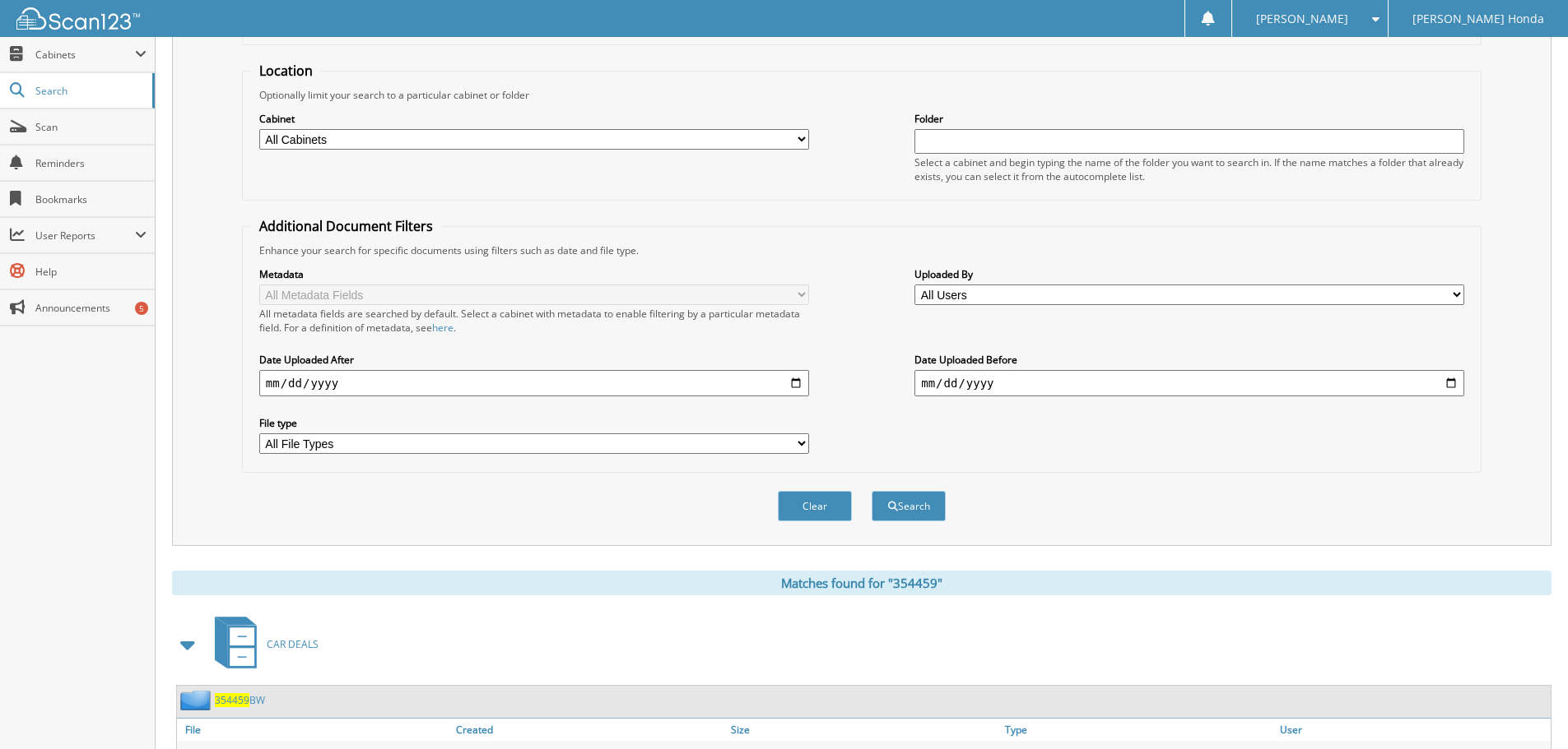
scroll to position [447, 0]
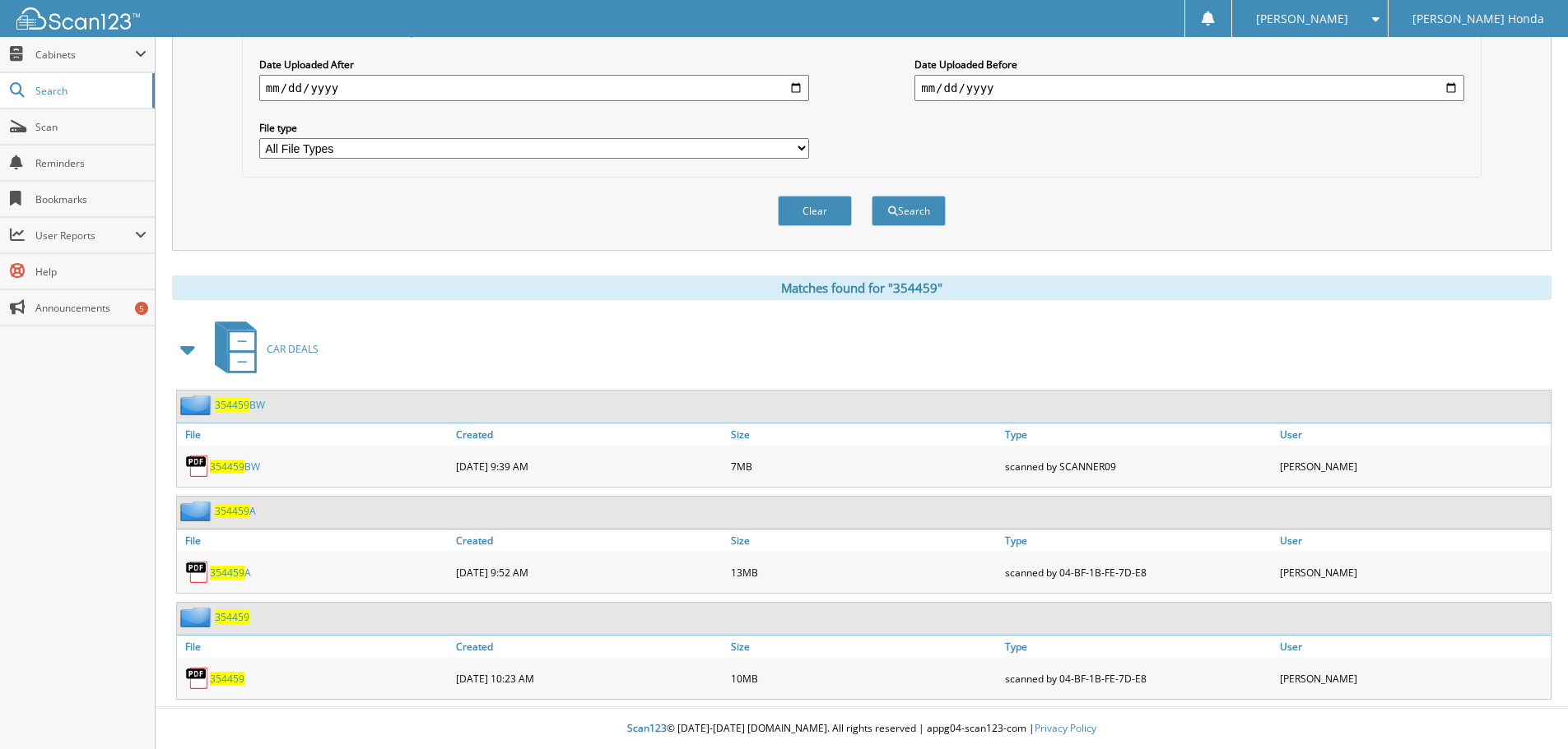
click at [224, 681] on span "354459" at bounding box center [227, 679] width 35 height 14
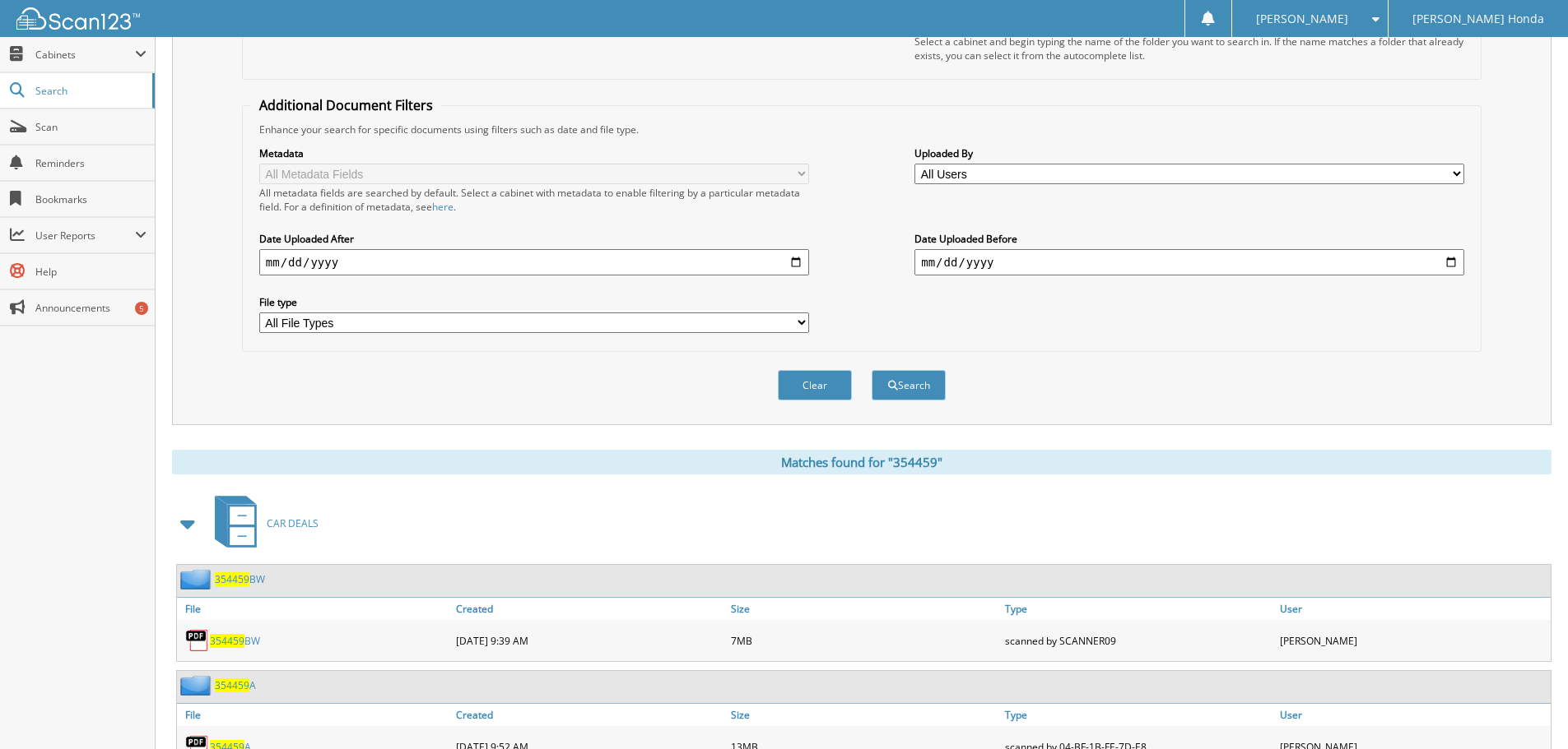
scroll to position [36, 0]
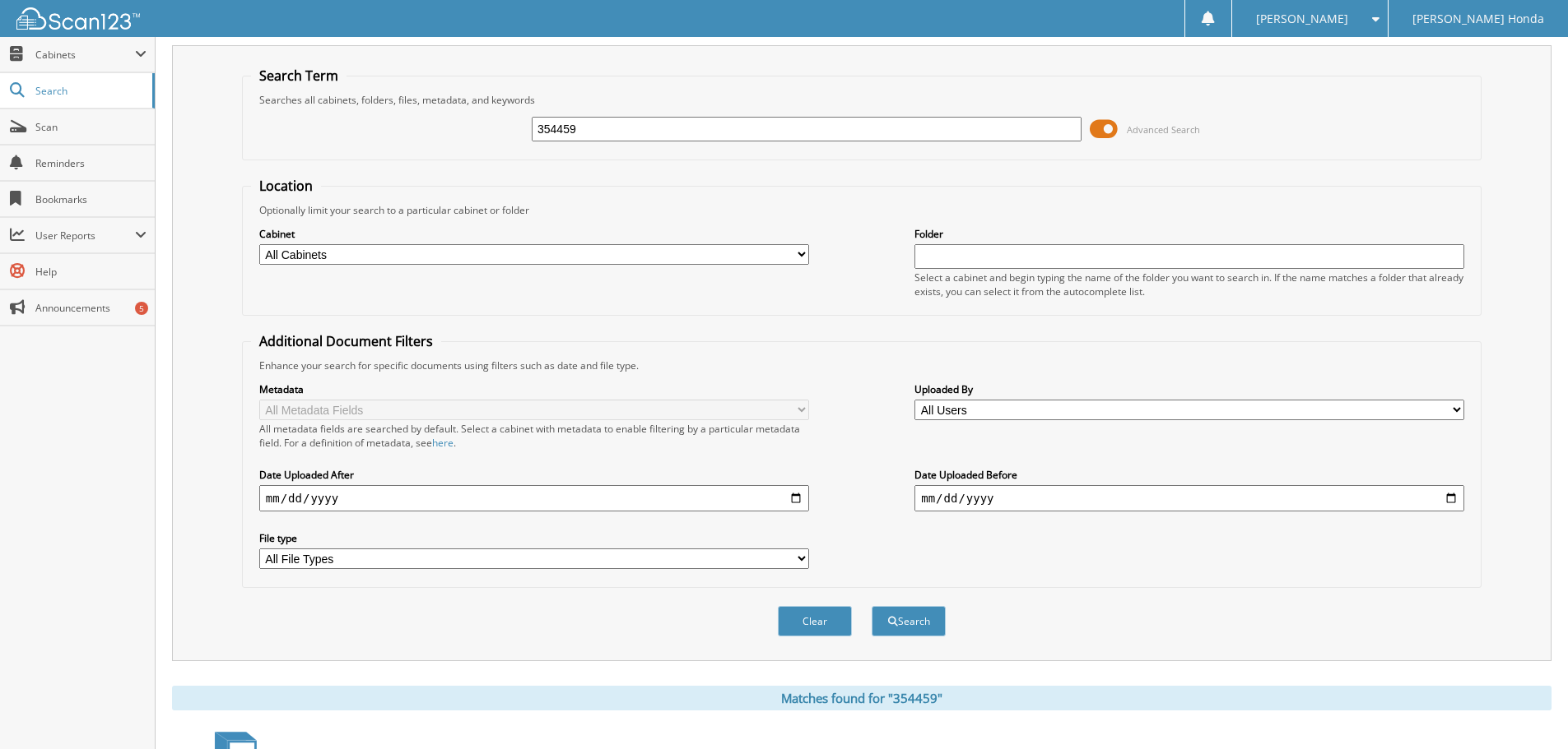
click at [784, 133] on input "354459" at bounding box center [806, 129] width 549 height 24
type input "354357"
click at [872, 606] on button "Search" at bounding box center [908, 621] width 74 height 31
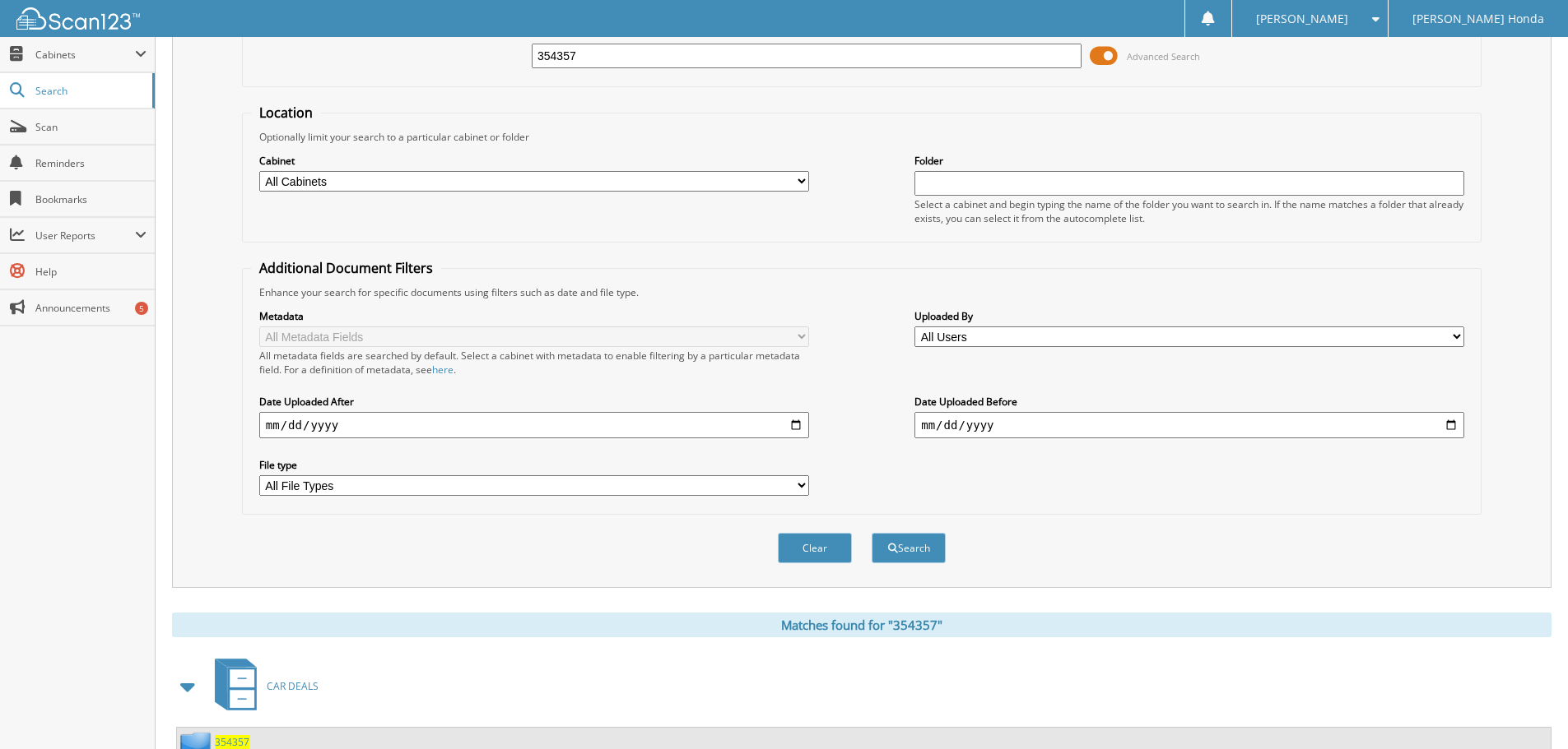
scroll to position [235, 0]
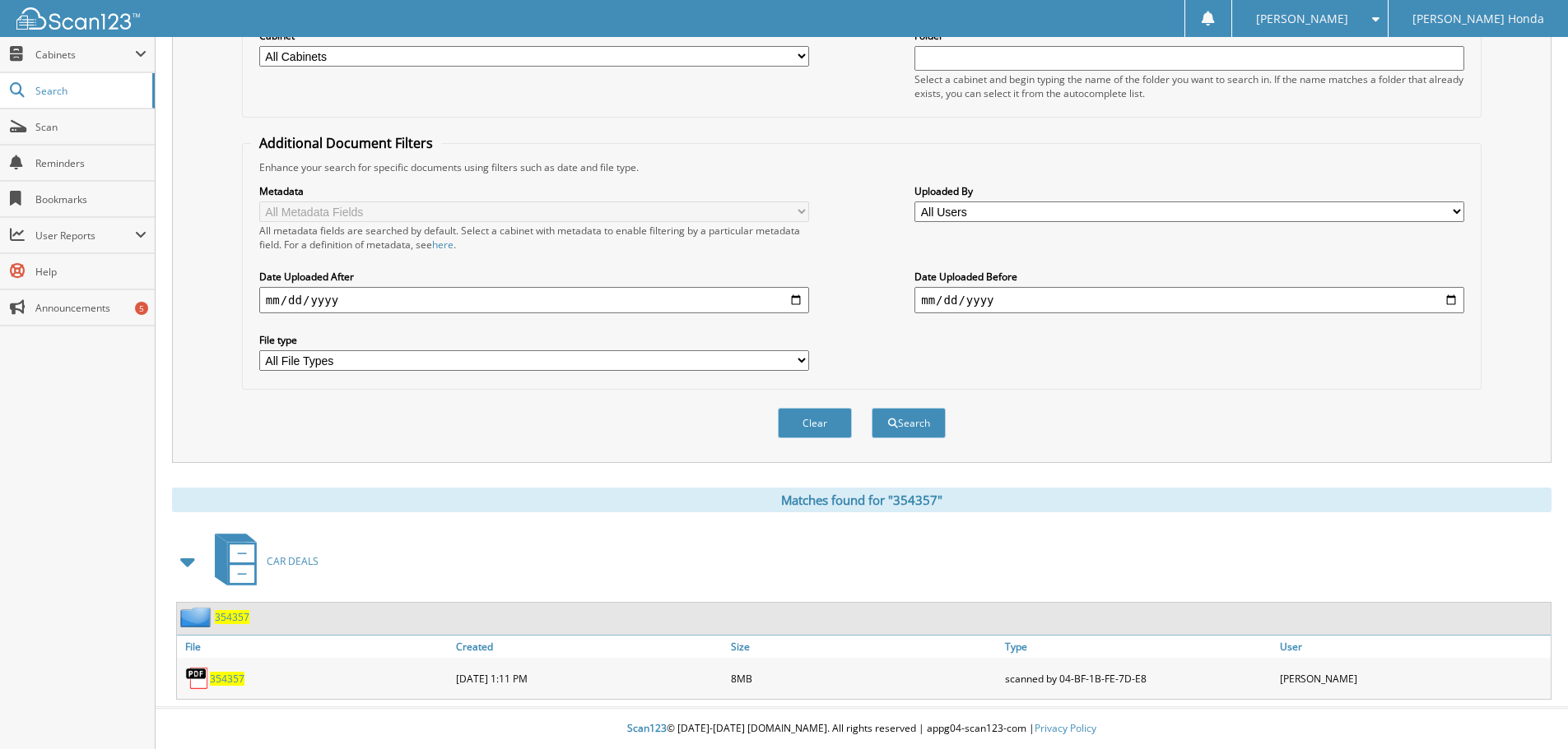
click at [230, 681] on span "354357" at bounding box center [227, 679] width 35 height 14
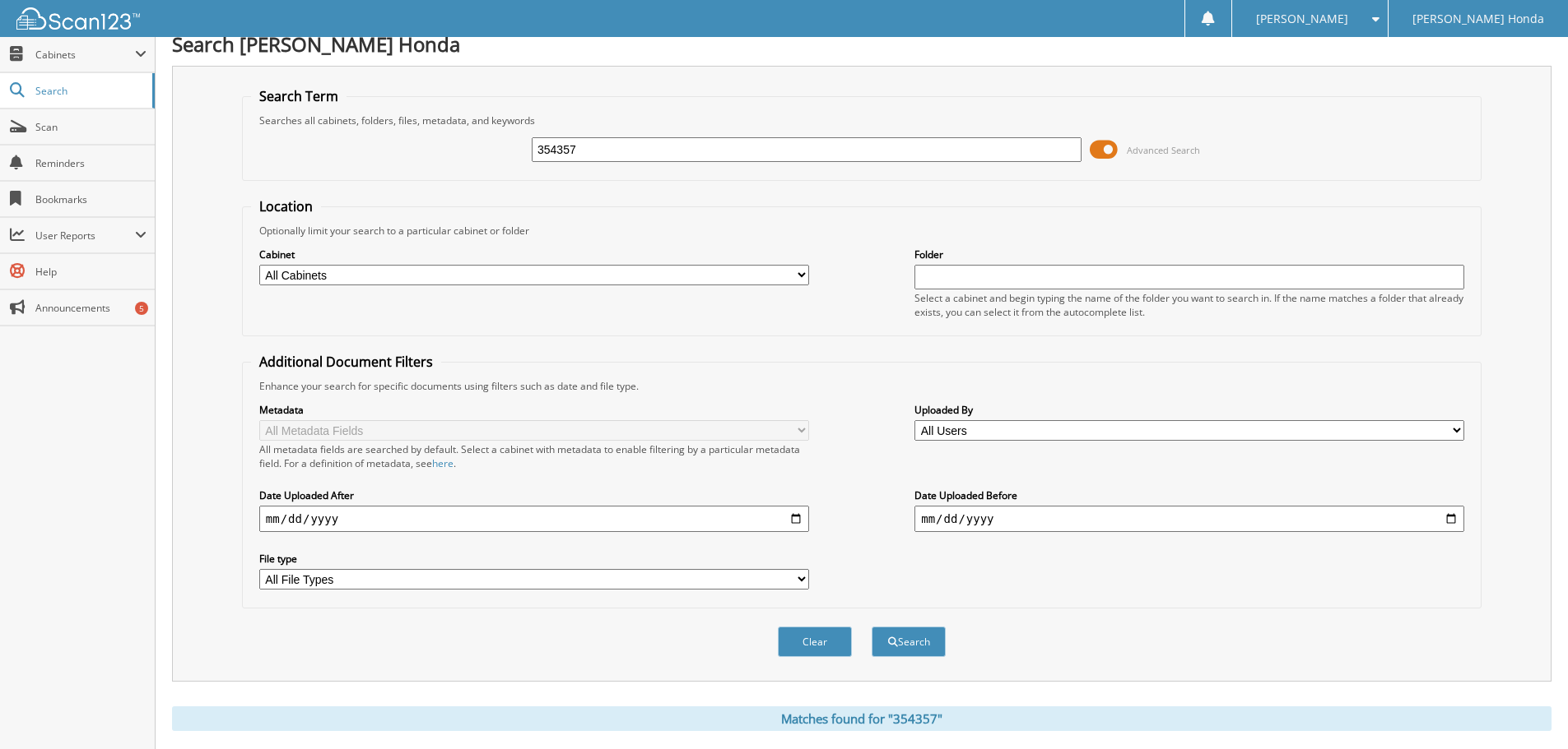
scroll to position [0, 0]
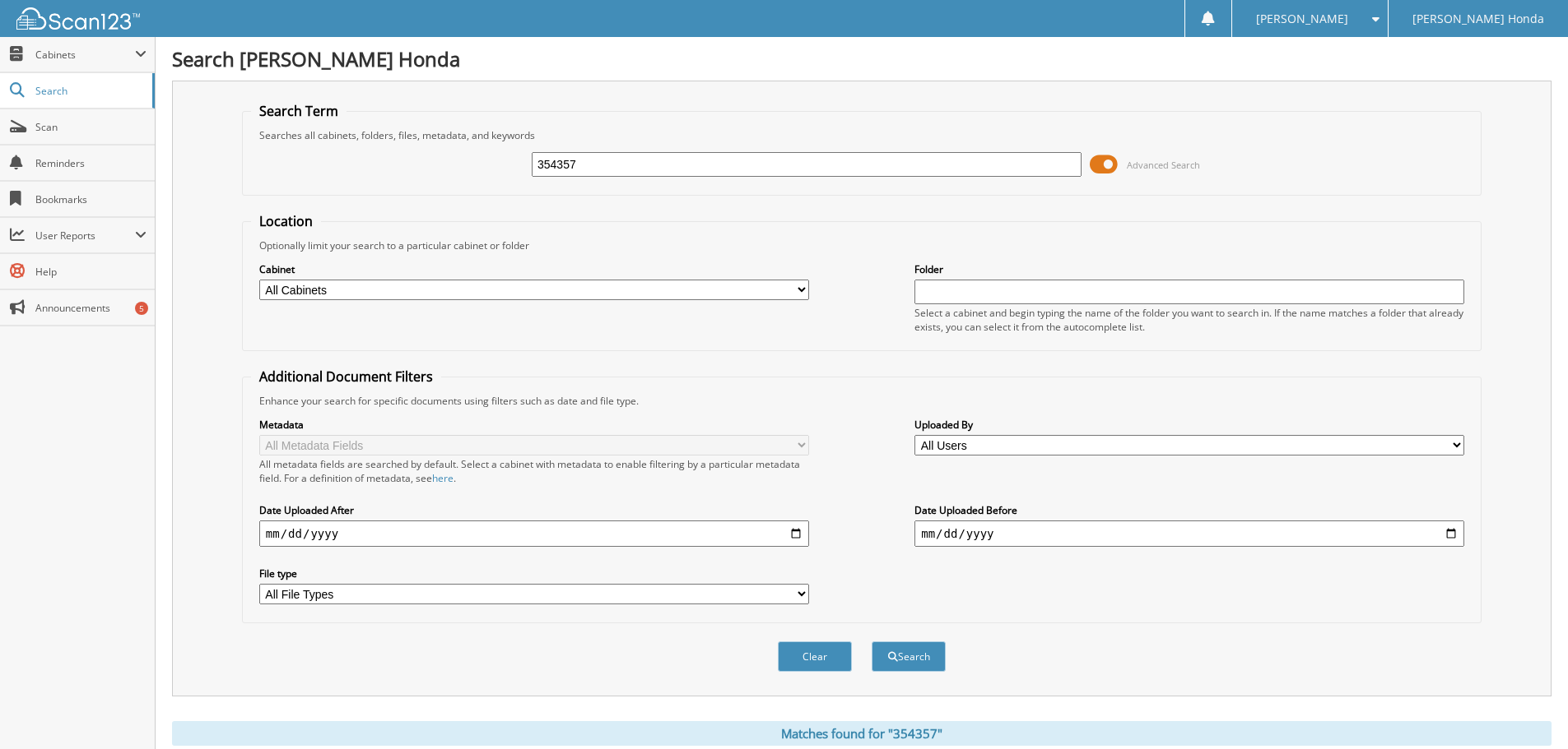
click at [662, 160] on input "354357" at bounding box center [806, 164] width 549 height 24
type input "3"
type input "354426"
click at [872, 642] on button "Search" at bounding box center [908, 656] width 74 height 31
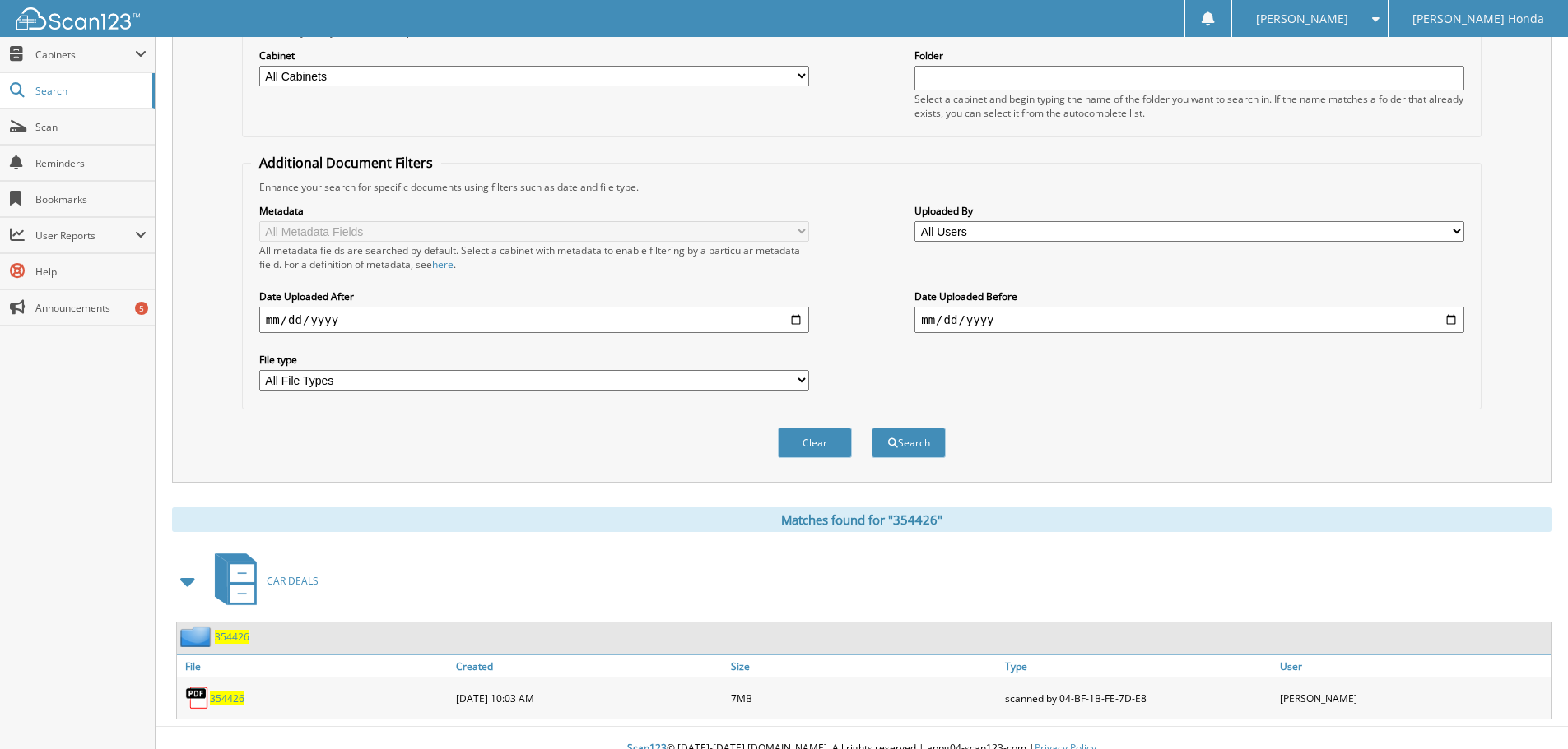
scroll to position [235, 0]
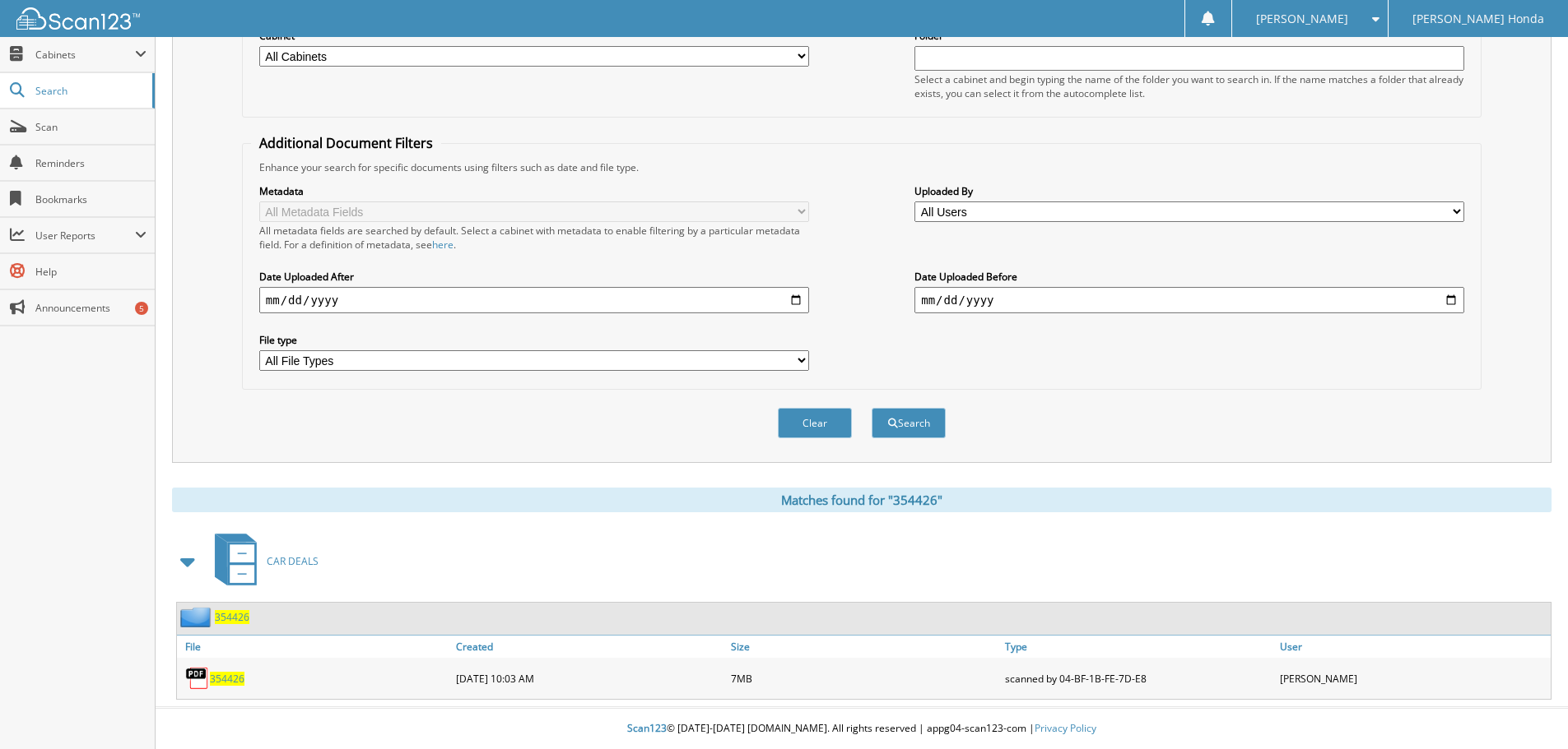
click at [235, 679] on span "354426" at bounding box center [227, 679] width 35 height 14
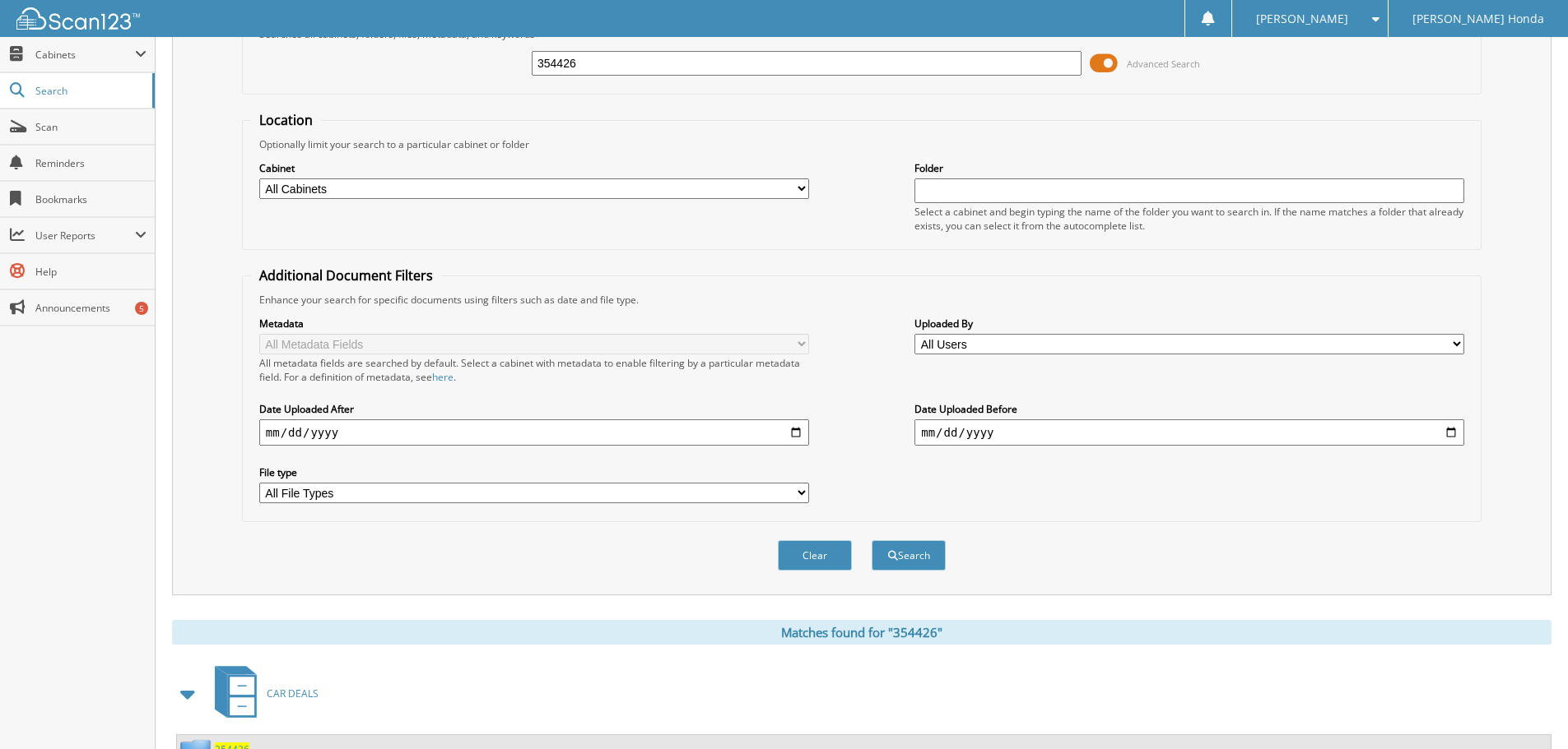
scroll to position [0, 0]
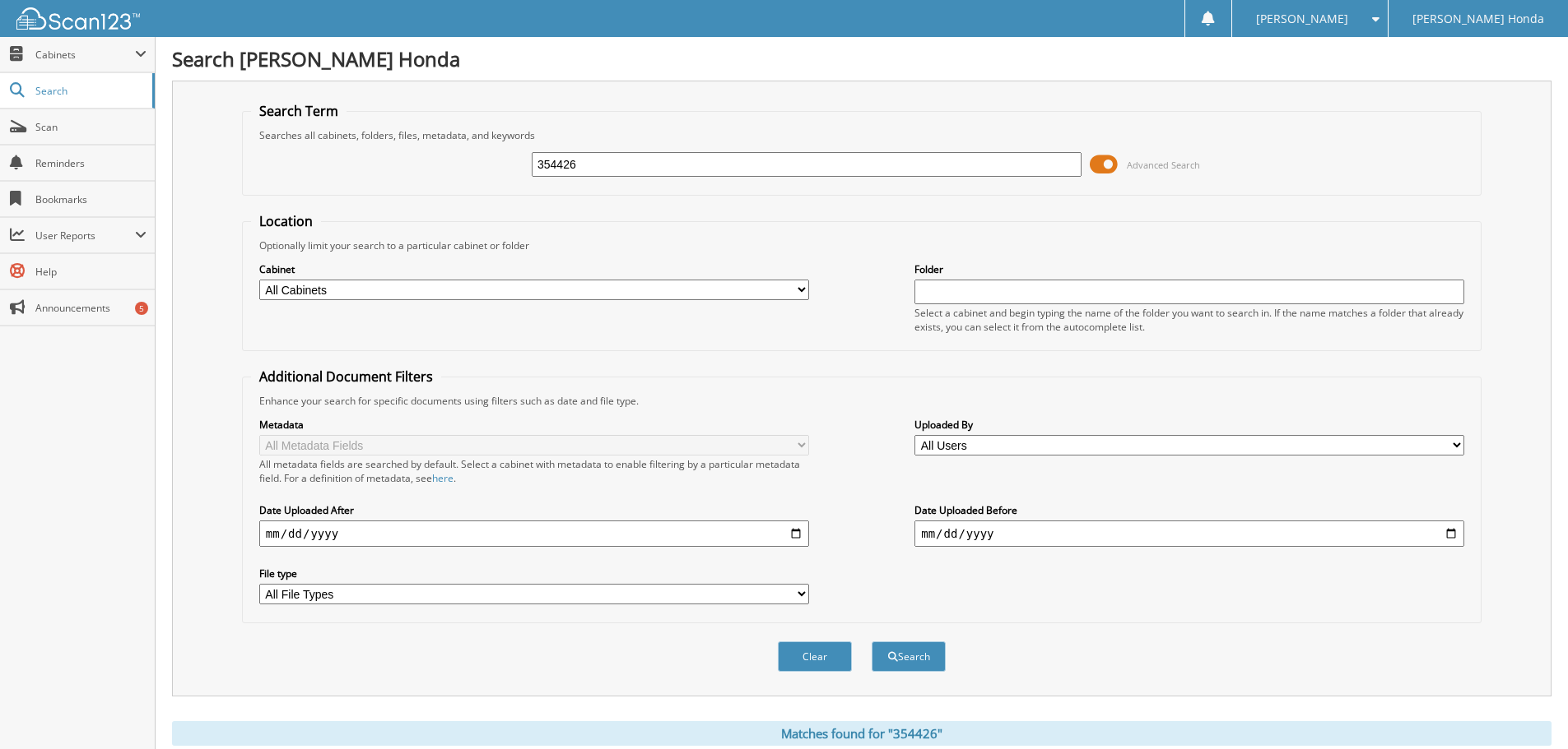
click at [808, 176] on input "354426" at bounding box center [806, 164] width 549 height 24
type input "354277"
click at [872, 642] on button "Search" at bounding box center [908, 656] width 74 height 31
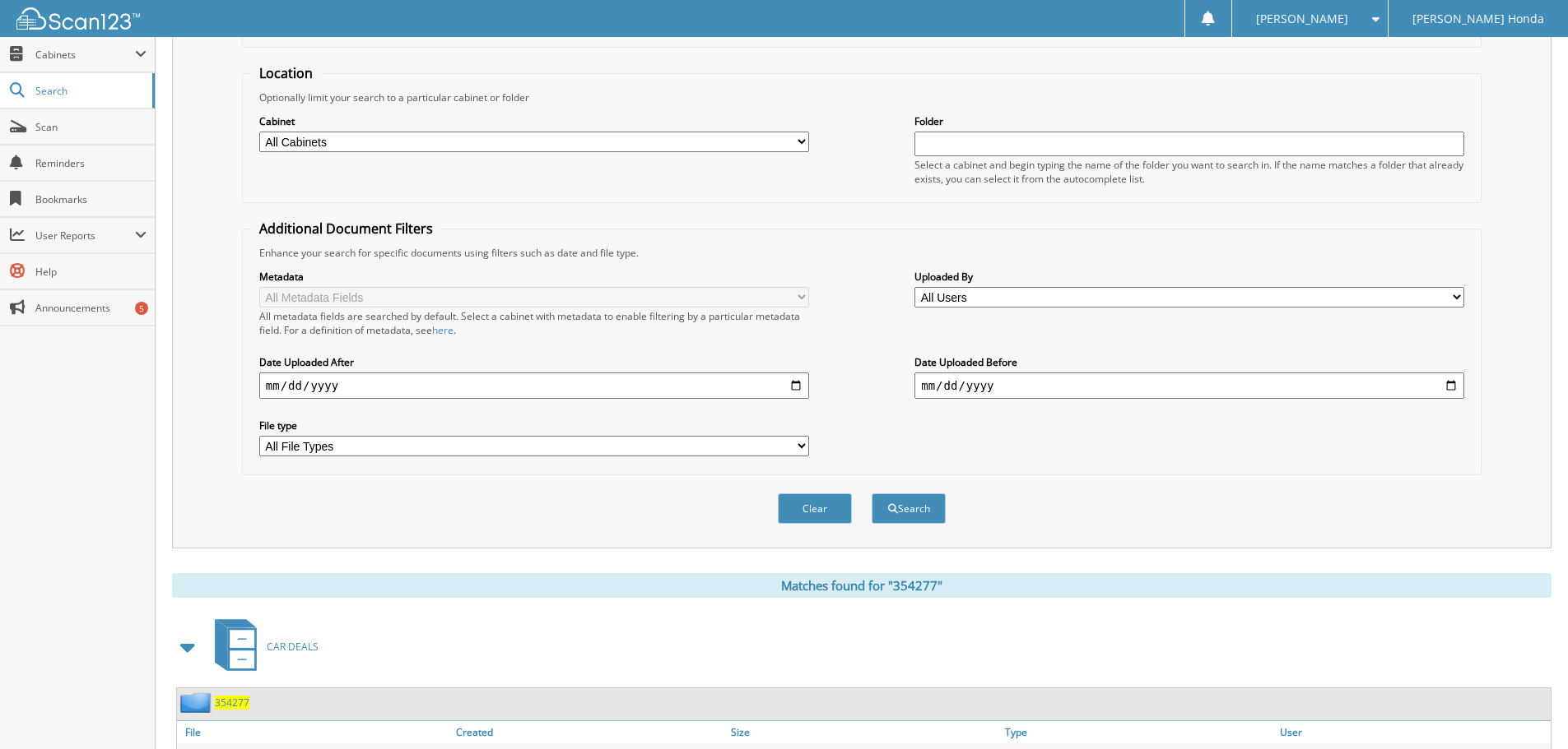
scroll to position [235, 0]
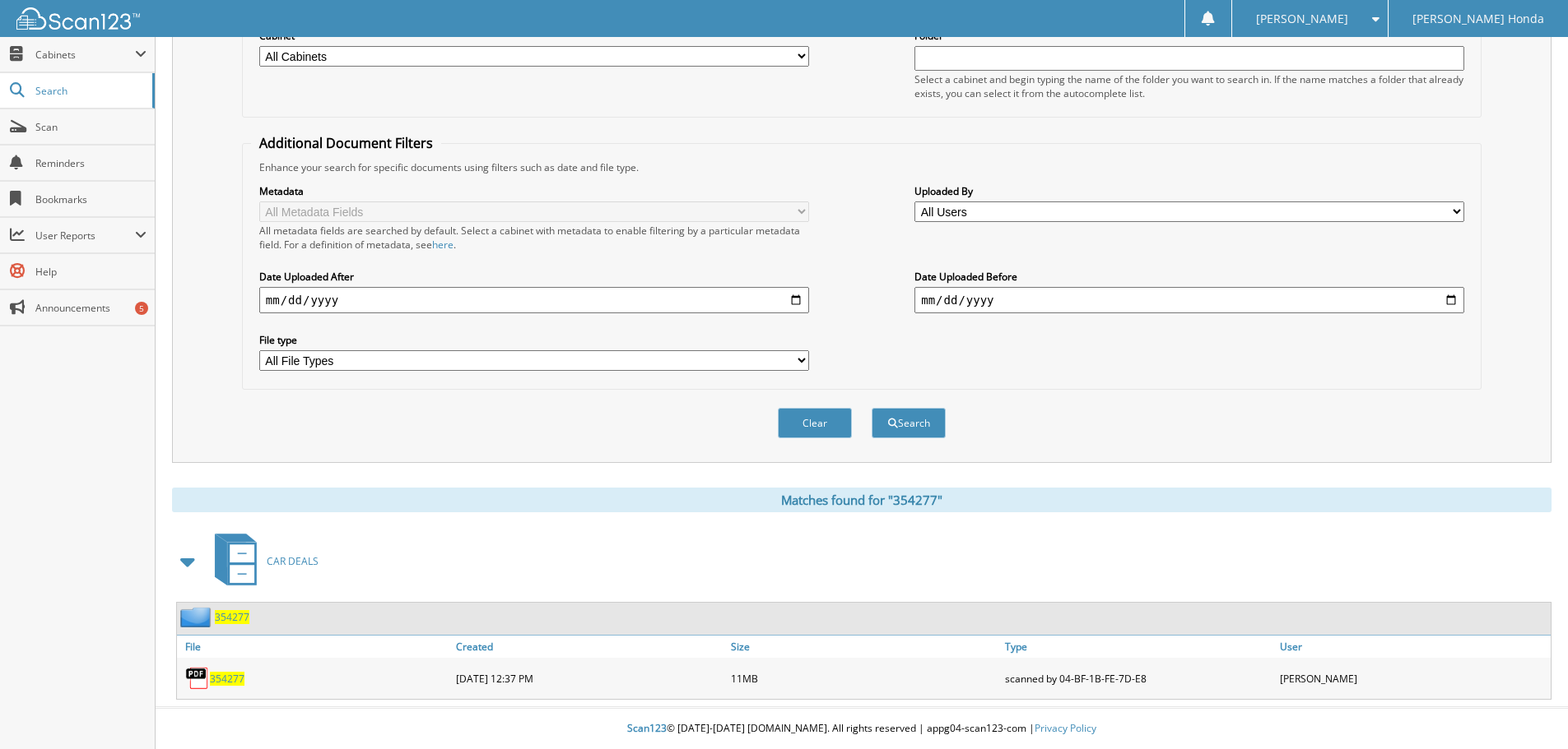
click at [225, 679] on span "354277" at bounding box center [227, 679] width 35 height 14
